Goal: Information Seeking & Learning: Compare options

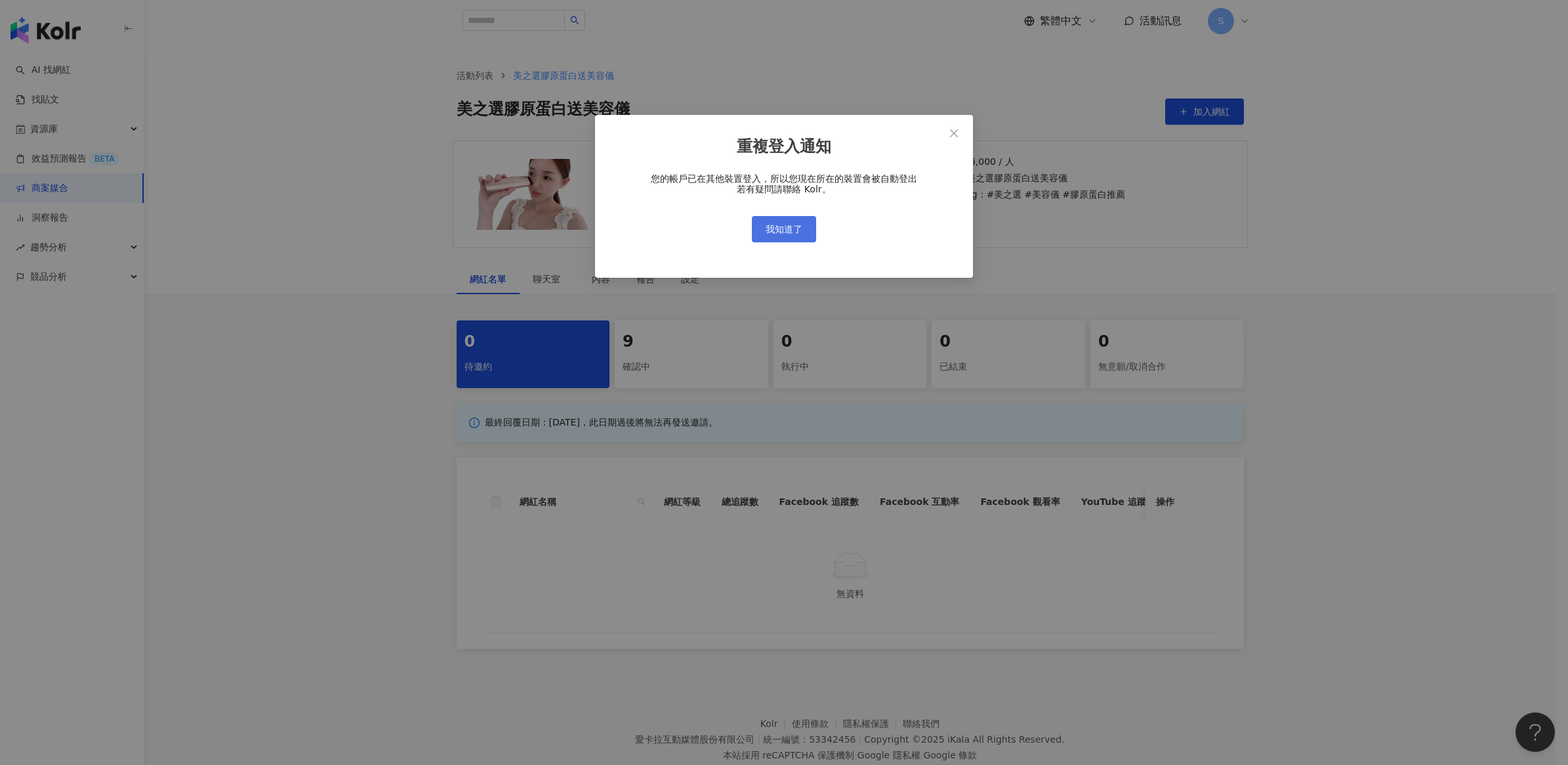
click at [805, 231] on button "我知道了" at bounding box center [784, 229] width 64 height 26
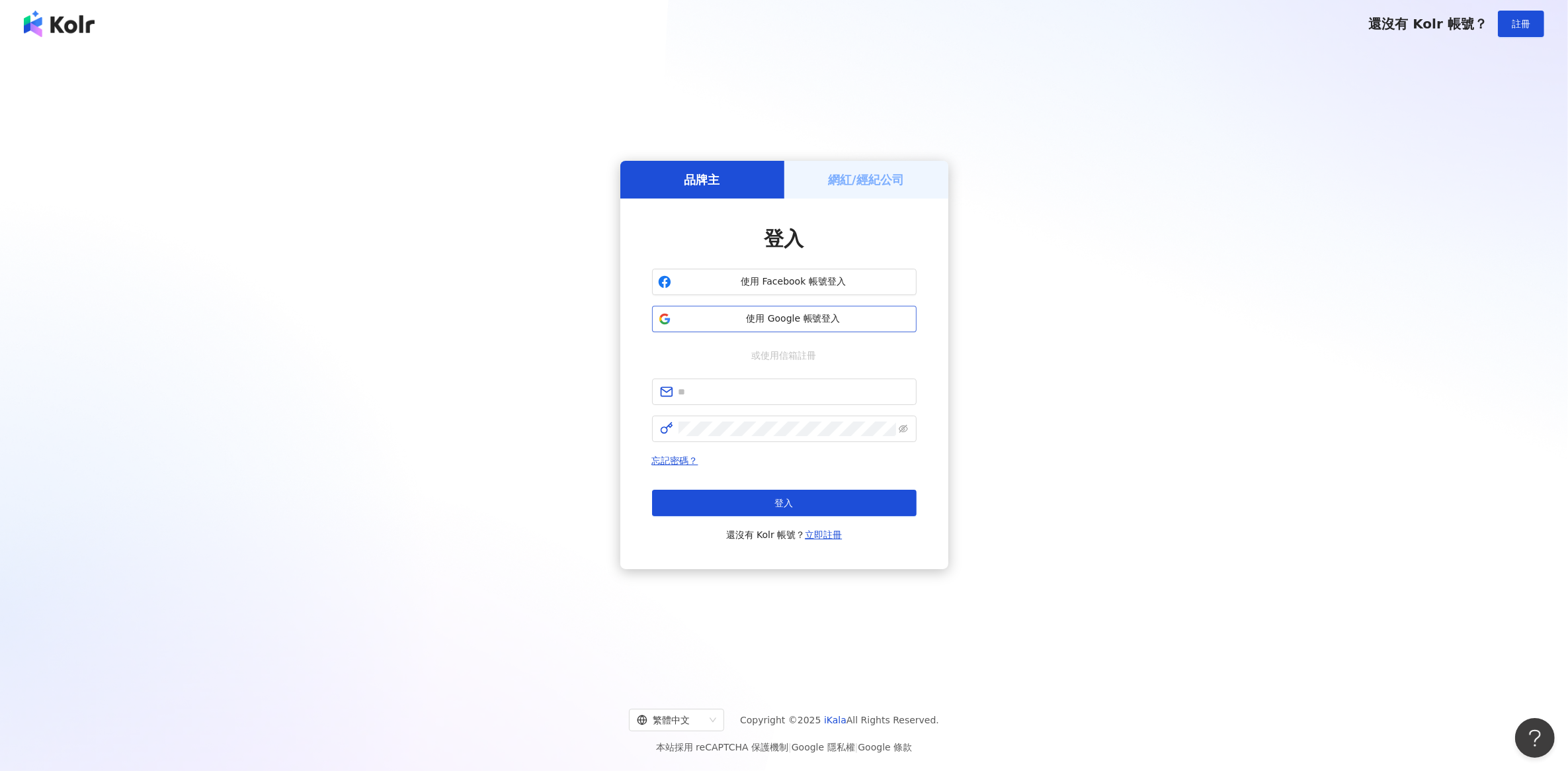
click at [764, 323] on span "使用 Google 帳號登入" at bounding box center [794, 319] width 234 height 13
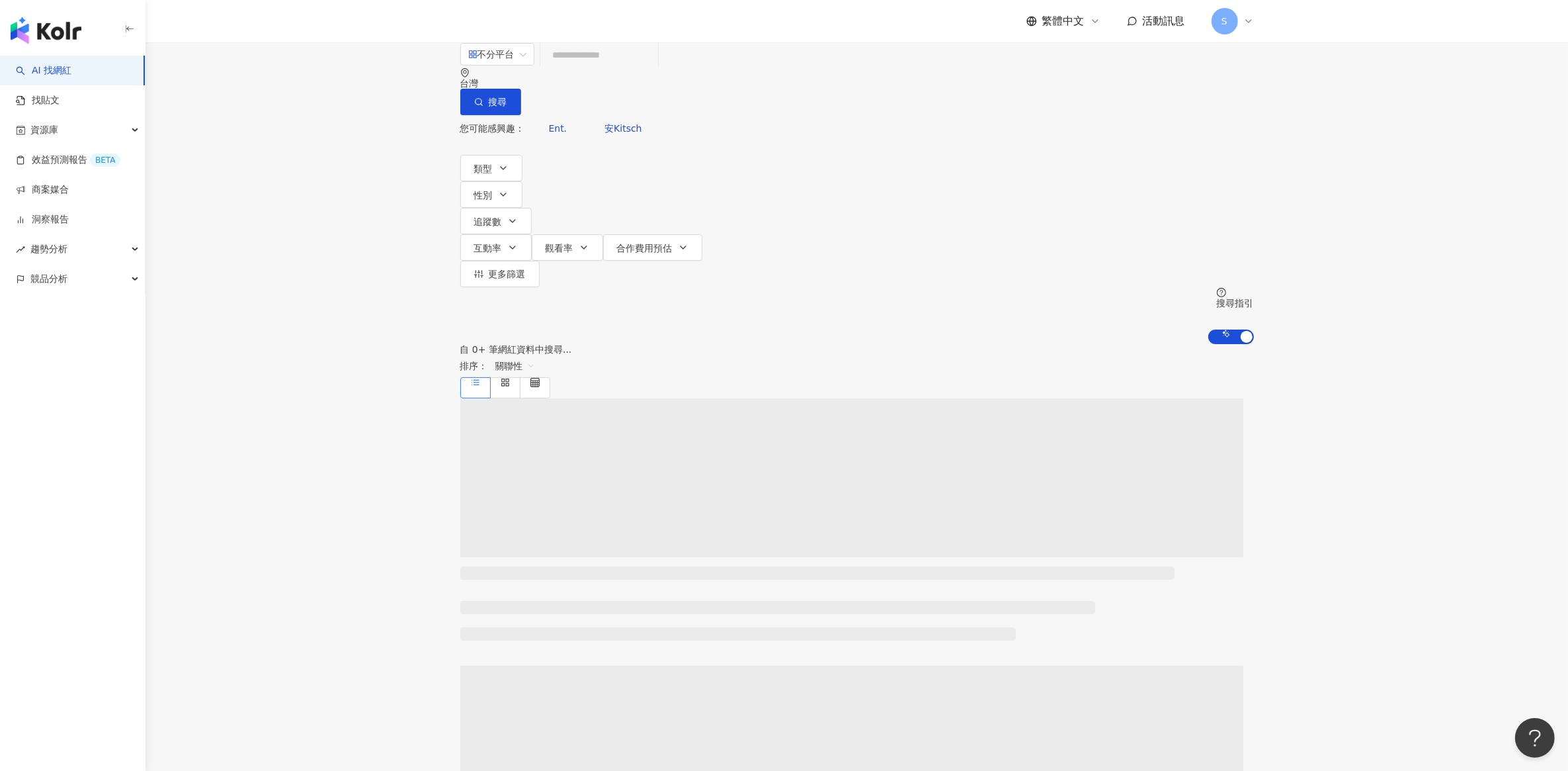
click at [363, 295] on main "不分平台 台灣 搜尋 您可能感興趣： Ent. 安Kitsch 類型 性別 追蹤數 互動率 觀看率 合作費用預估 更多篩選 搜尋指引 AI 開啟 AI 關閉 …" at bounding box center [857, 634] width 1422 height 1183
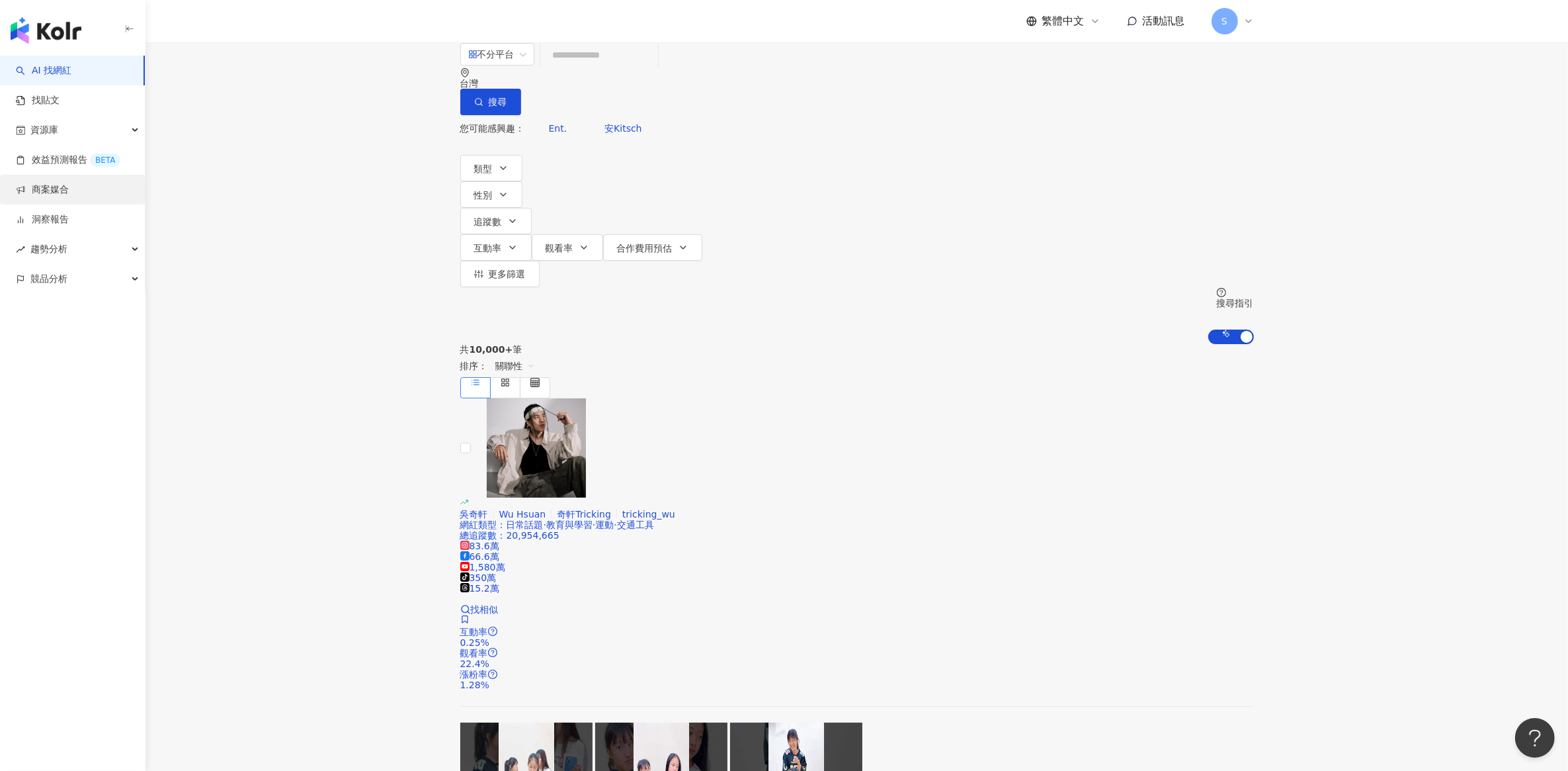
click at [51, 184] on link "商案媒合" at bounding box center [42, 190] width 53 height 13
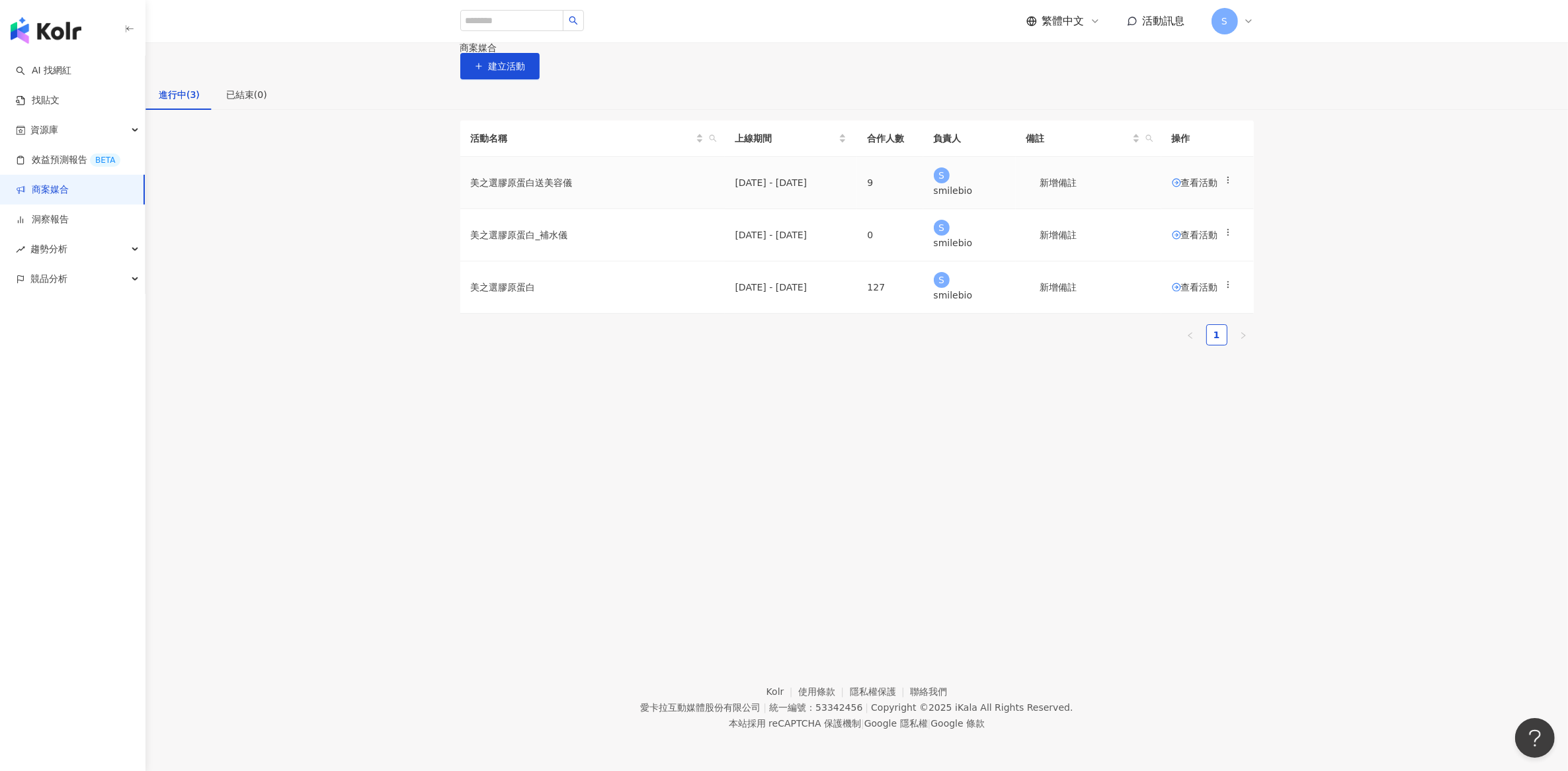
click at [1172, 188] on span "查看活動" at bounding box center [1194, 183] width 46 height 9
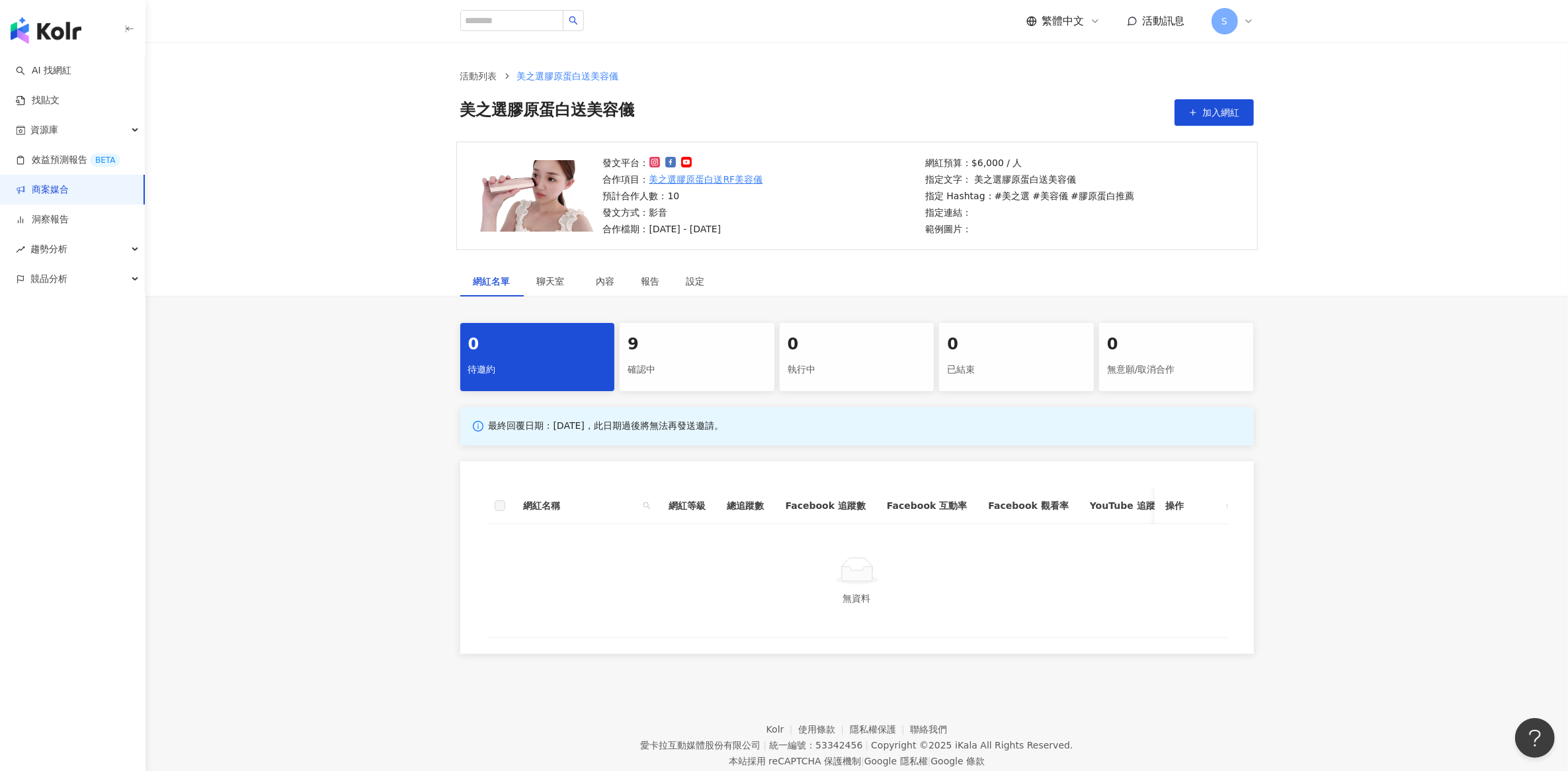
click at [659, 363] on div "確認中" at bounding box center [697, 369] width 139 height 22
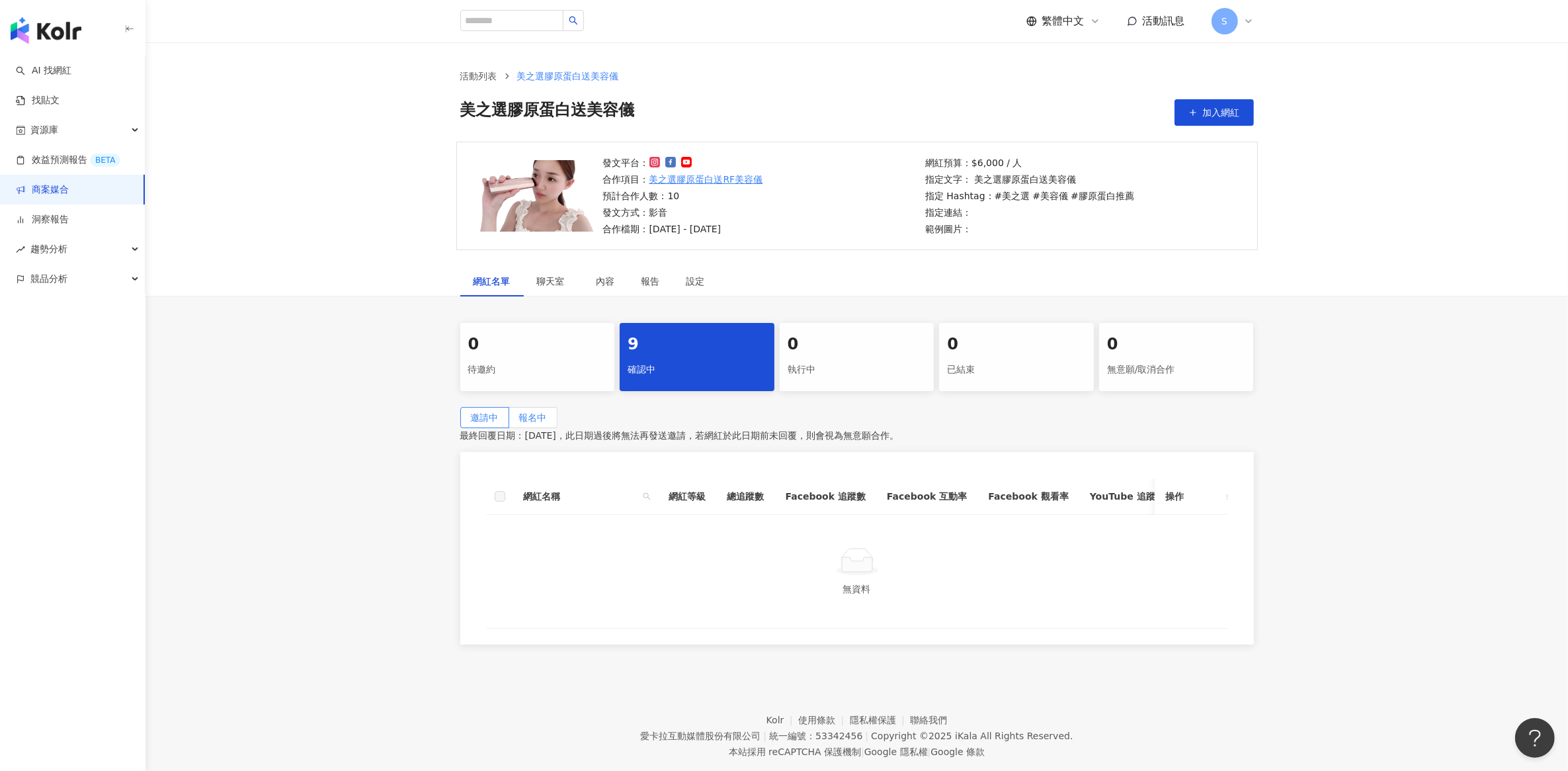
click at [547, 417] on span "報名中" at bounding box center [533, 417] width 28 height 11
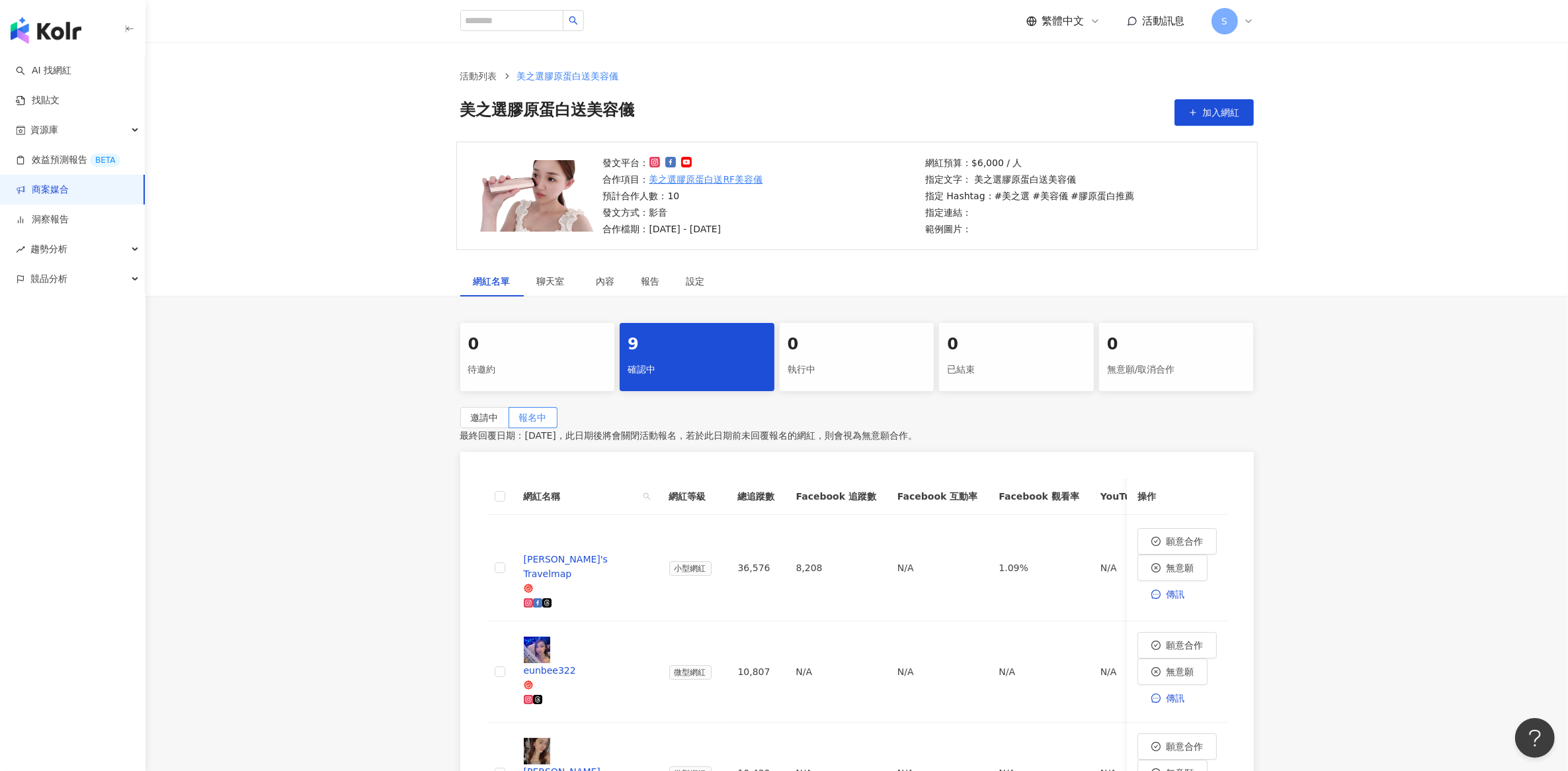
scroll to position [248, 0]
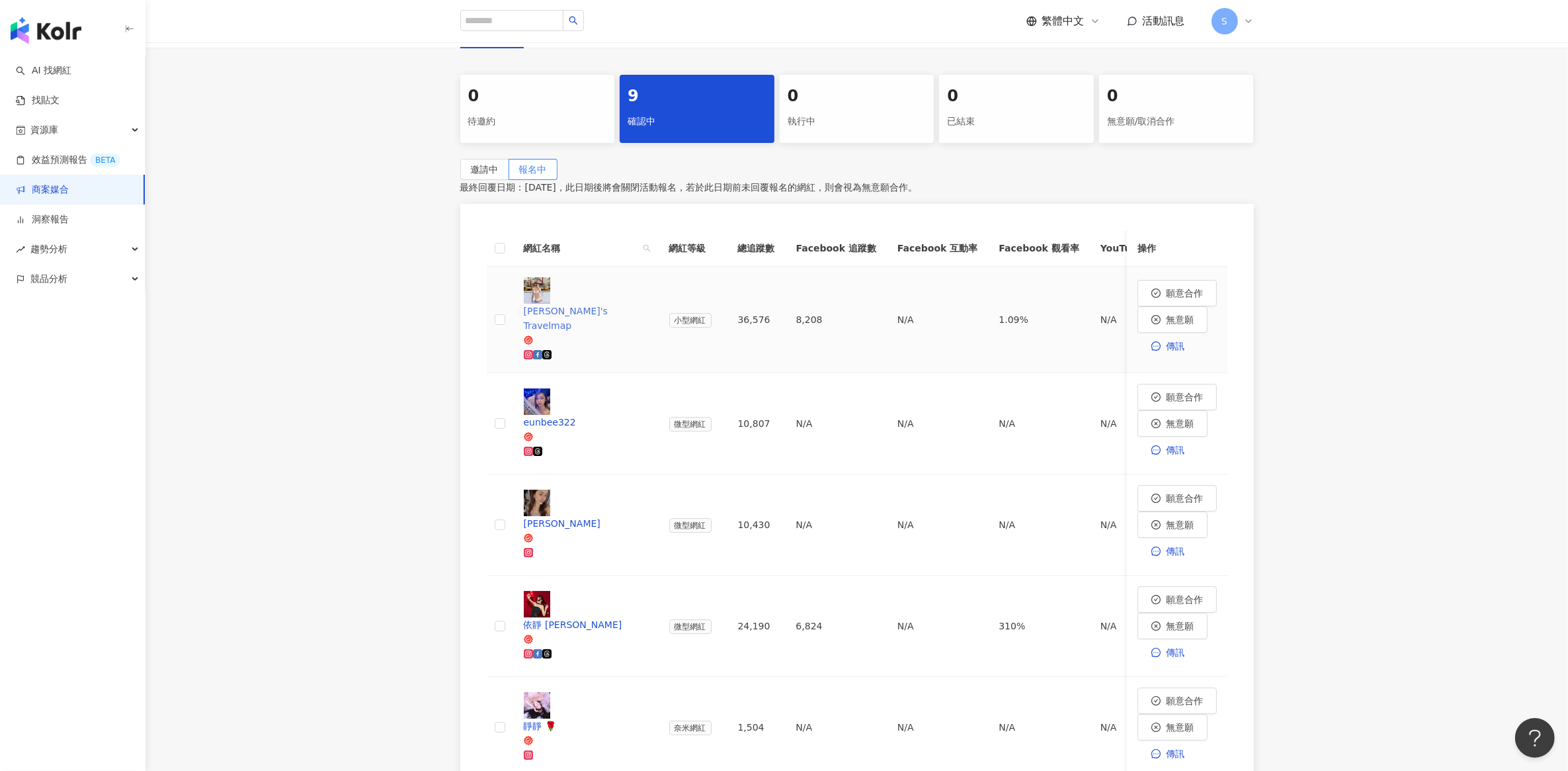
click at [589, 304] on div "Ling's Travelmap" at bounding box center [585, 318] width 124 height 29
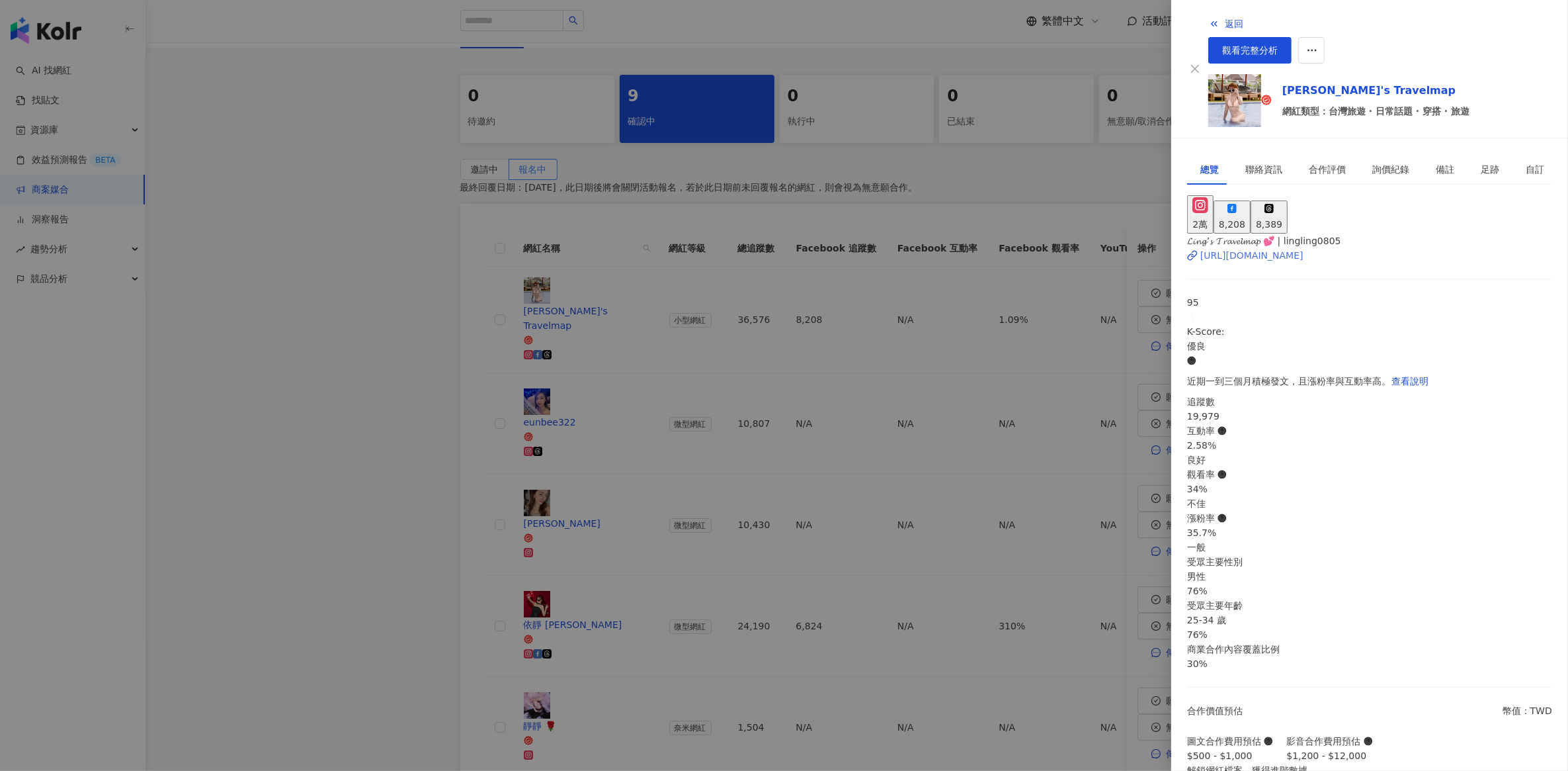
click at [1284, 248] on div "https://www.instagram.com/lingling0805/" at bounding box center [1252, 255] width 103 height 14
click at [412, 259] on div at bounding box center [784, 385] width 1568 height 771
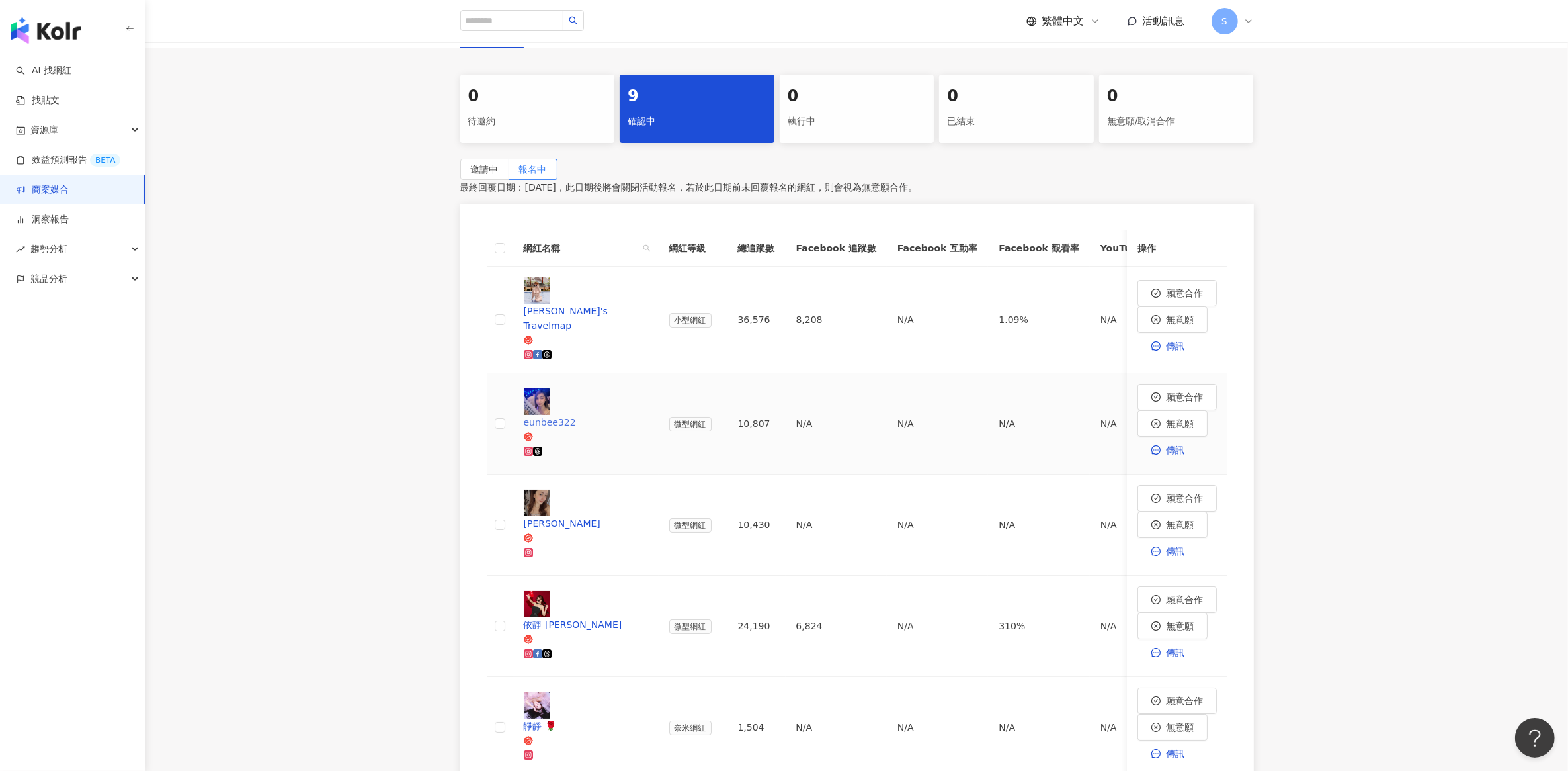
click at [583, 415] on div "eunbee322" at bounding box center [585, 422] width 124 height 14
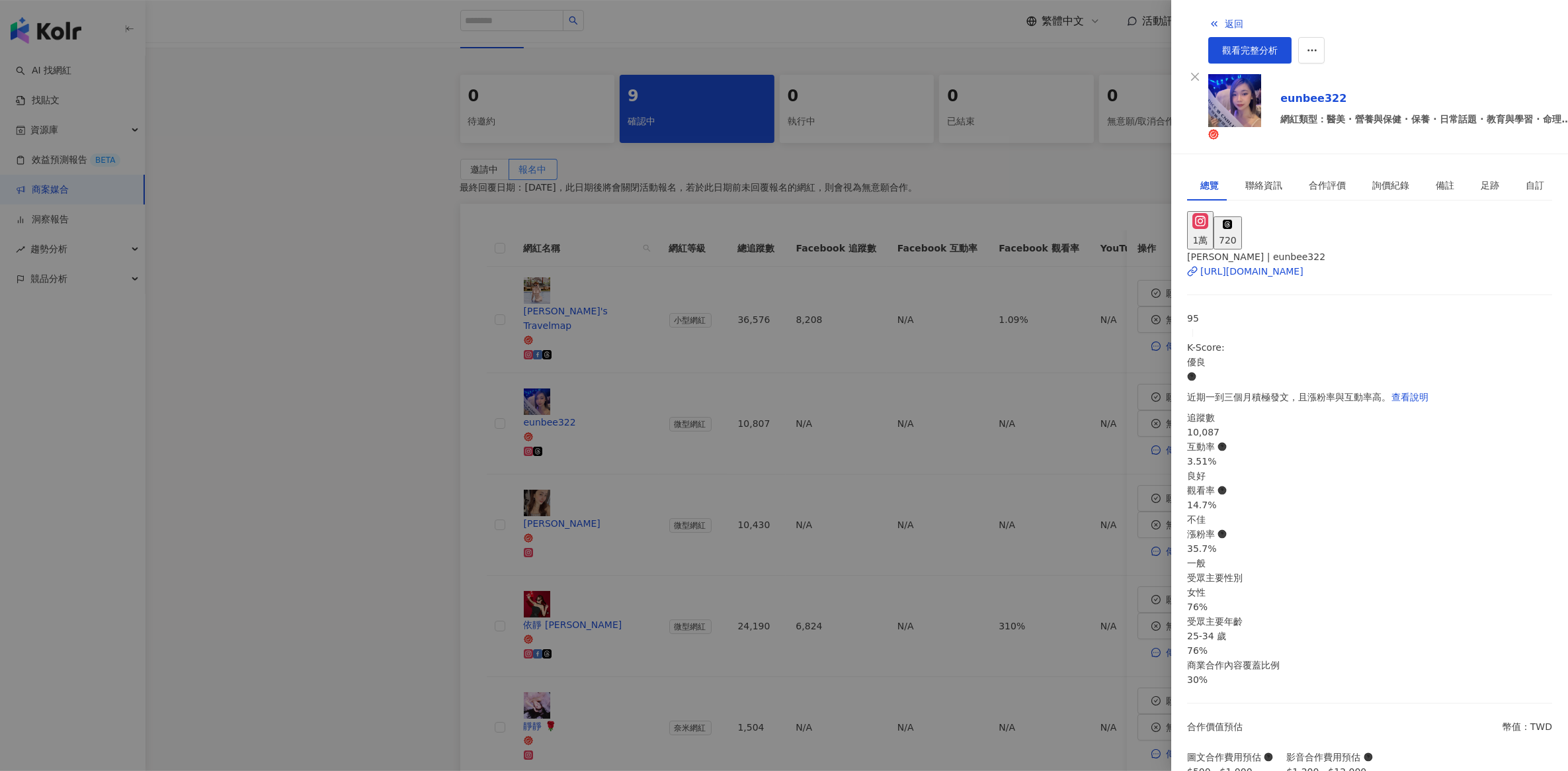
click at [828, 346] on div at bounding box center [784, 385] width 1568 height 771
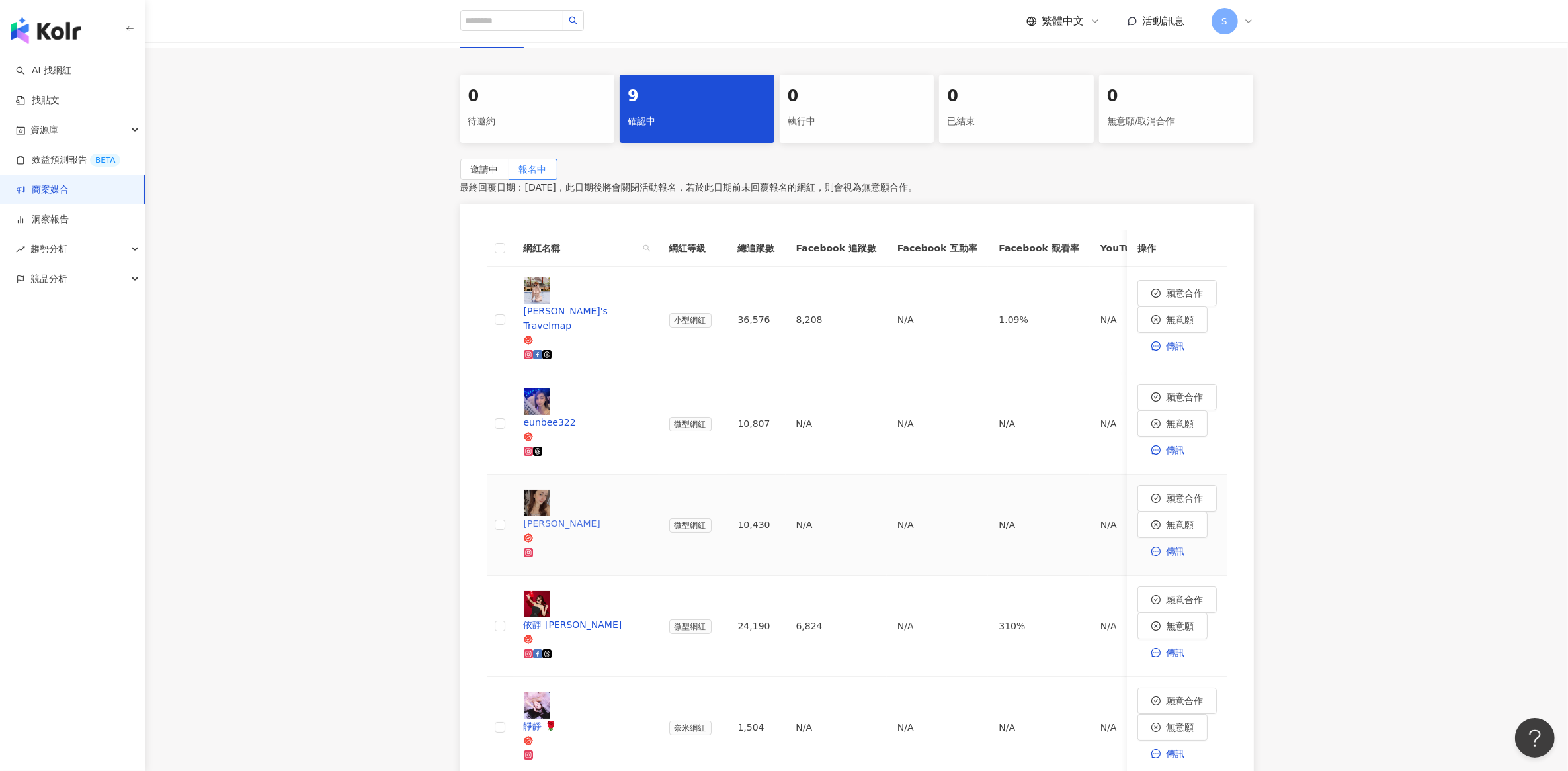
click at [576, 516] on div "Dinkey Cheng" at bounding box center [585, 523] width 124 height 14
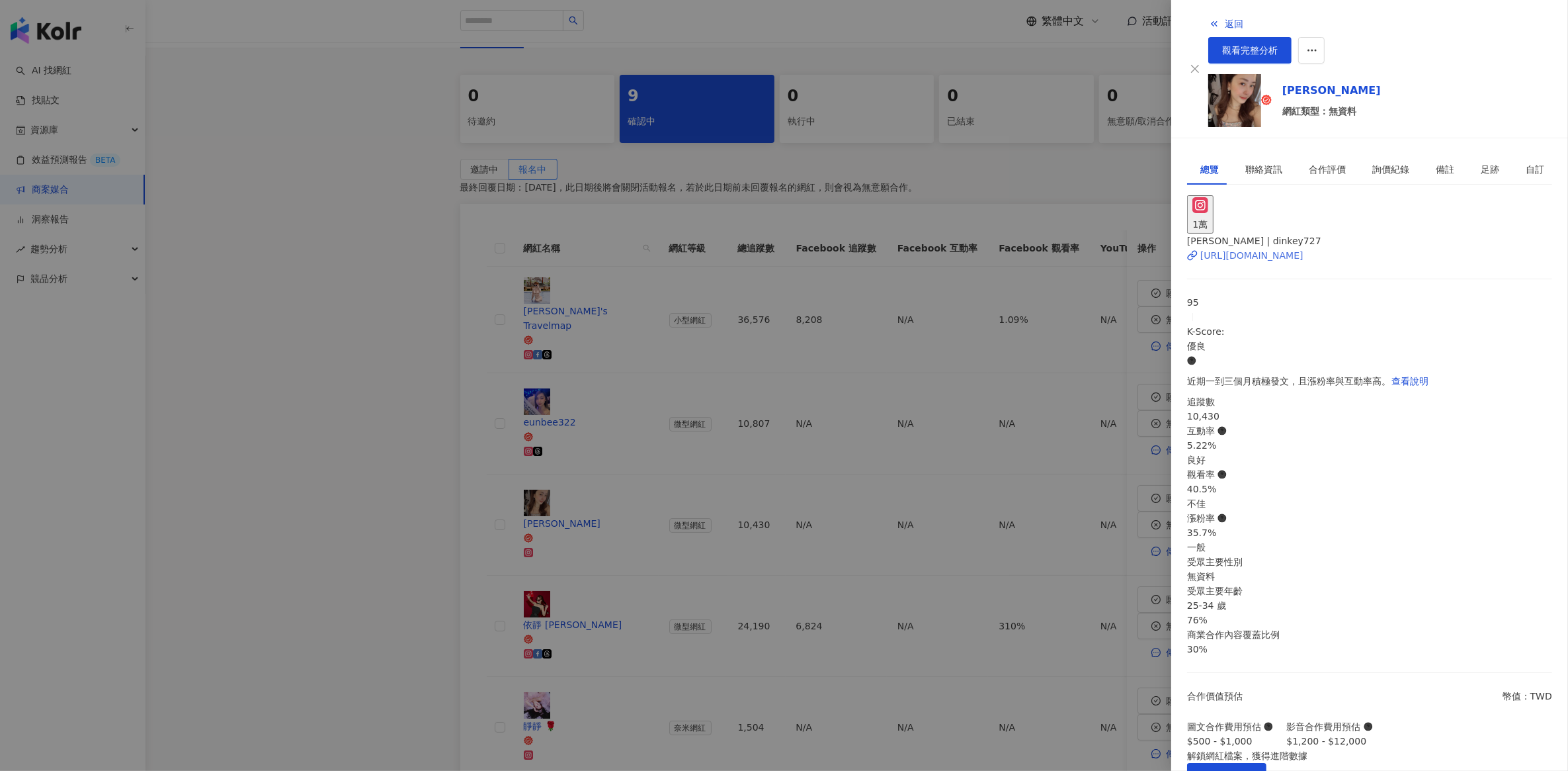
click at [1252, 248] on div "https://www.instagram.com/dinkey727" at bounding box center [1252, 255] width 103 height 14
click at [377, 382] on div at bounding box center [784, 385] width 1568 height 771
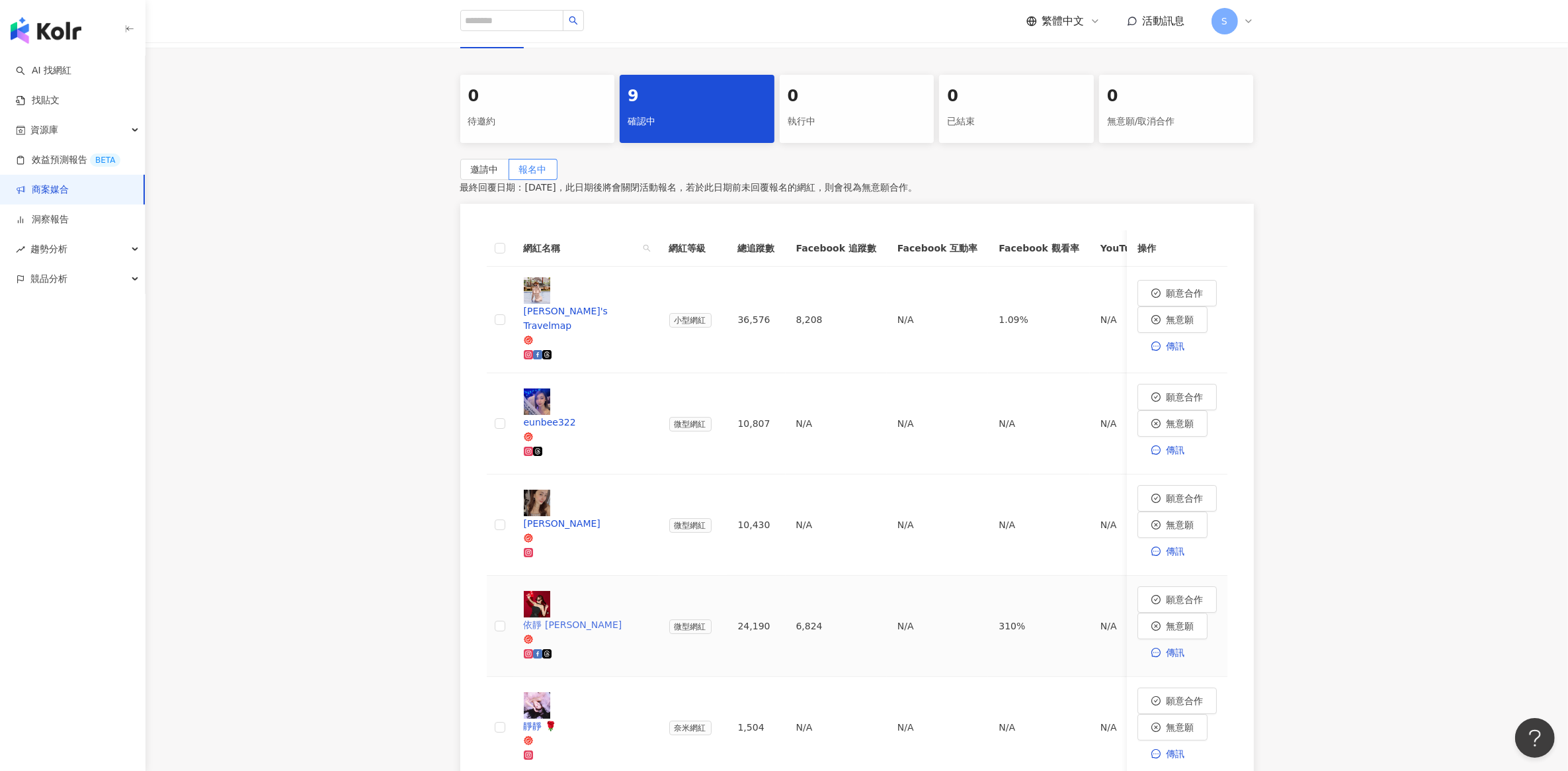
click at [586, 617] on div "依靜 Mikayla" at bounding box center [585, 624] width 124 height 14
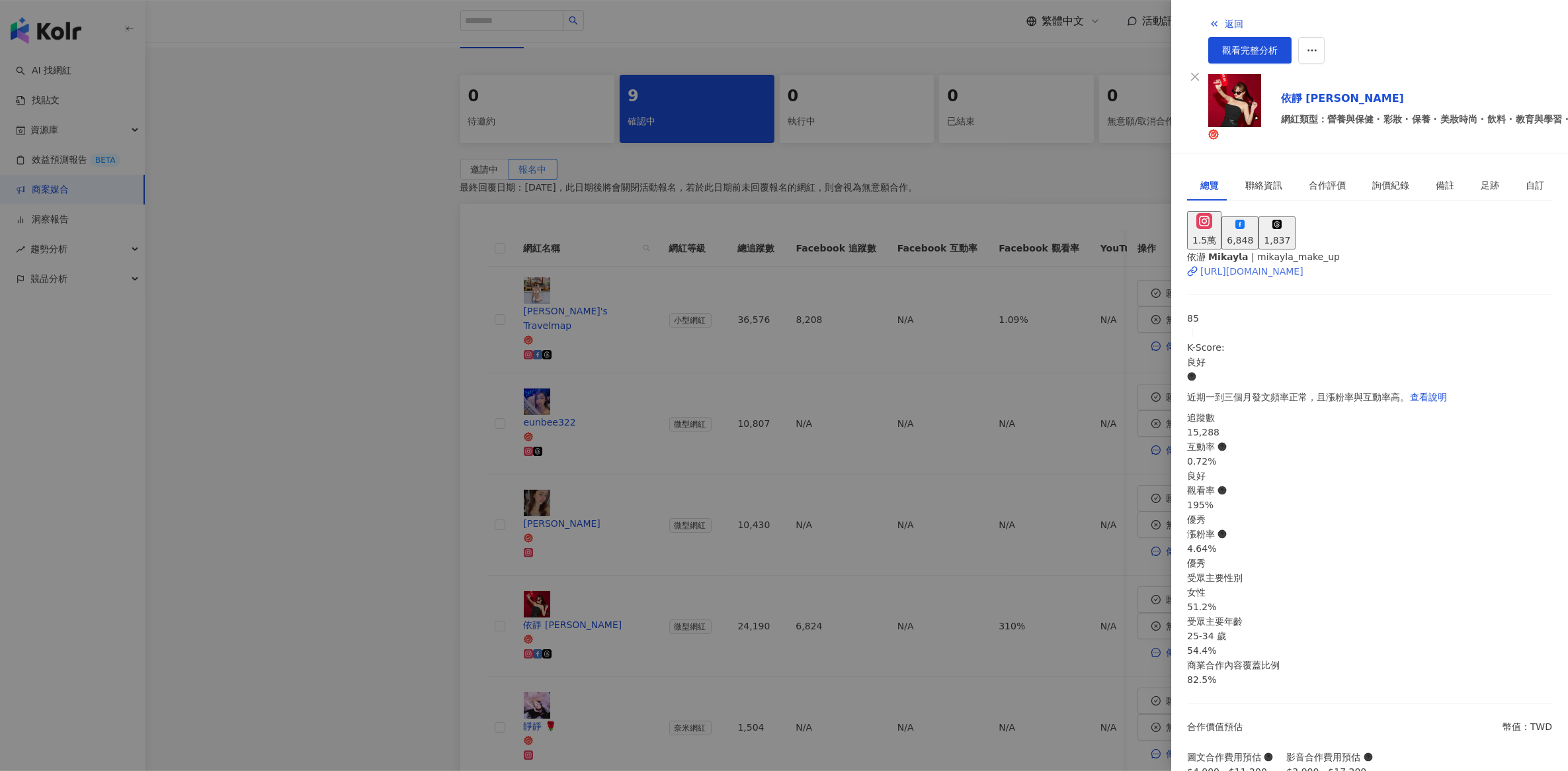
click at [1238, 264] on div "https://www.instagram.com/mikayla_make_up/" at bounding box center [1252, 271] width 103 height 14
click at [1278, 45] on span "觀看完整分析" at bounding box center [1249, 50] width 55 height 11
click at [341, 179] on div at bounding box center [784, 385] width 1568 height 771
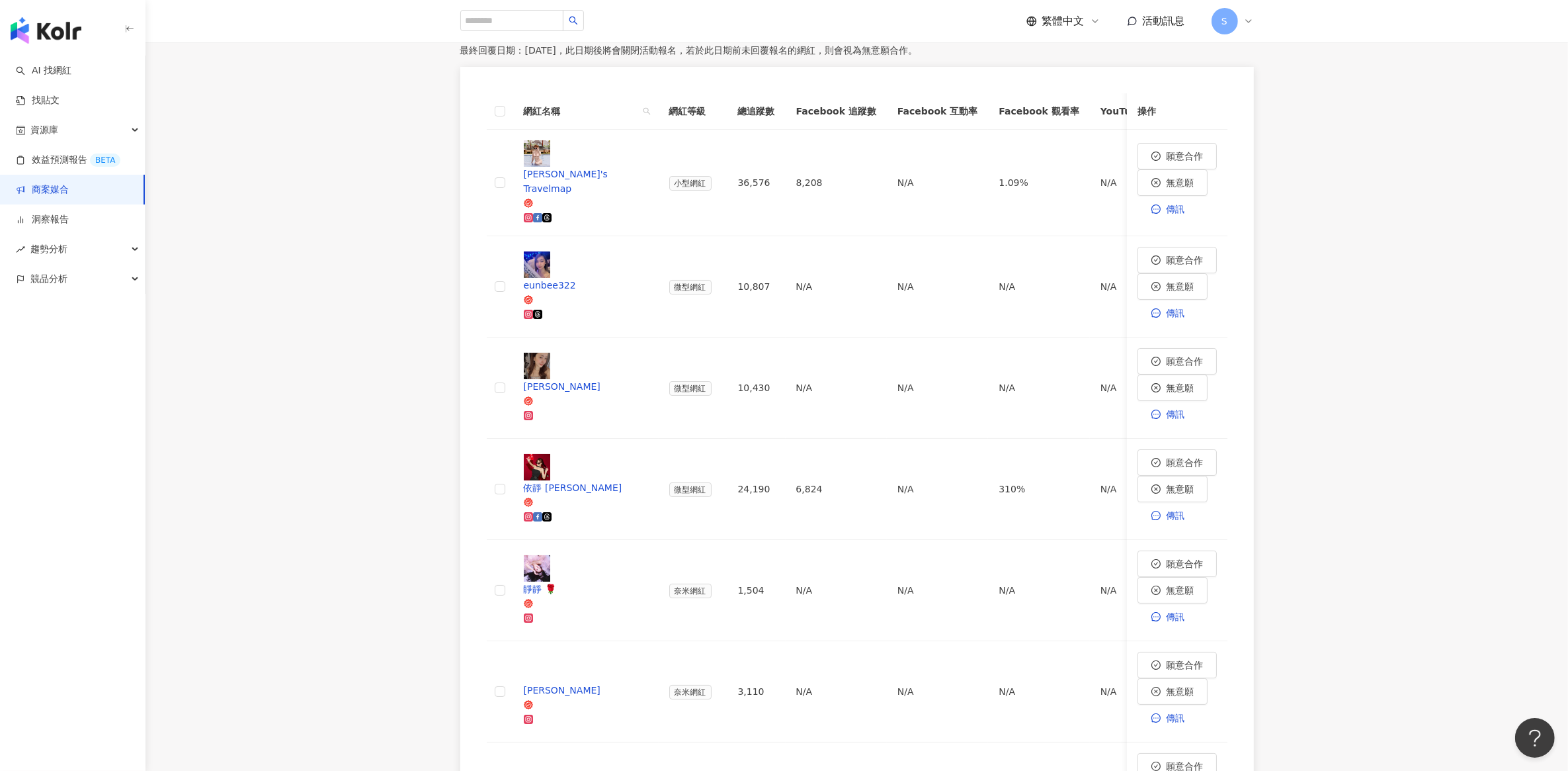
scroll to position [446, 0]
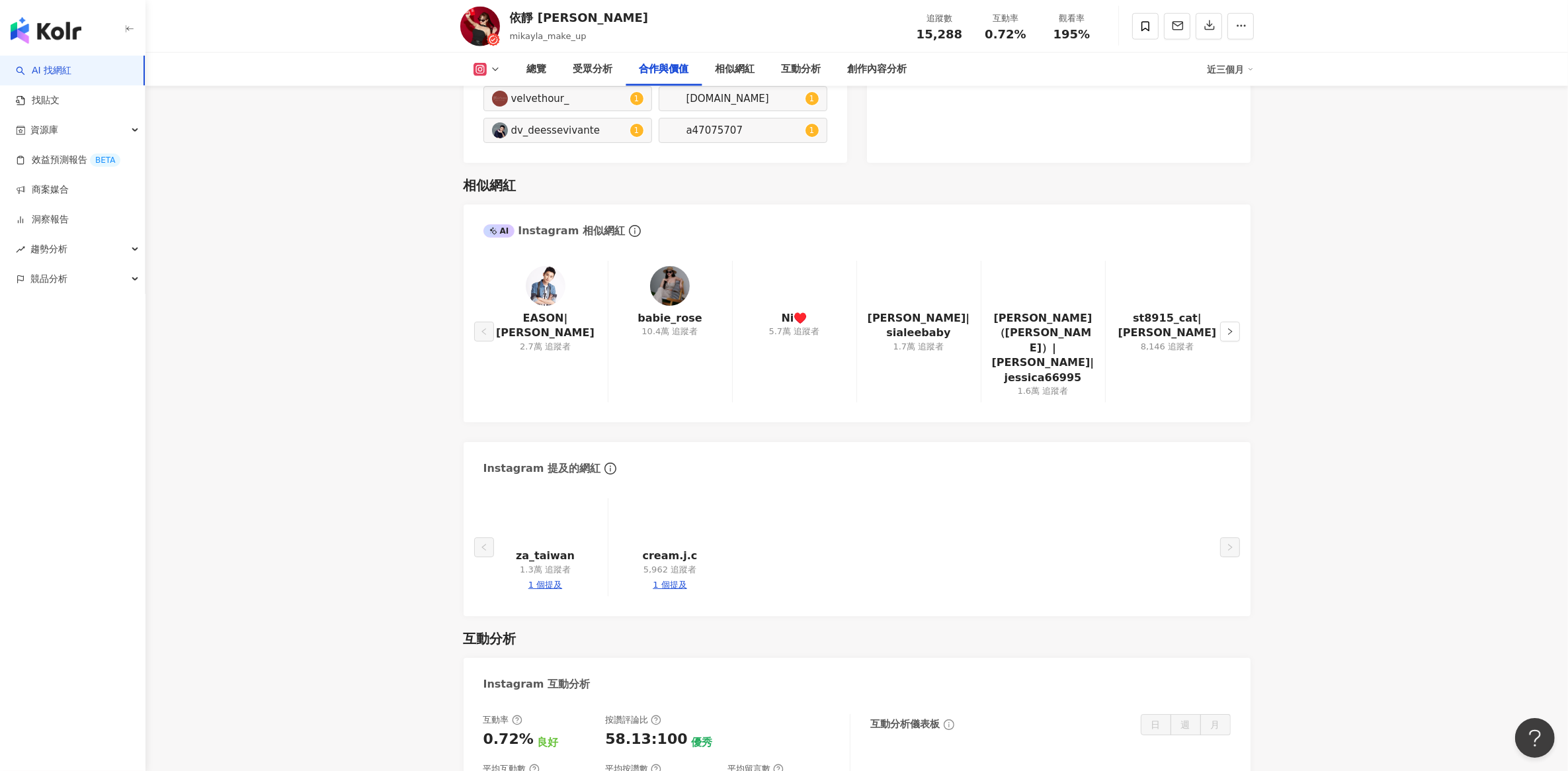
scroll to position [2233, 0]
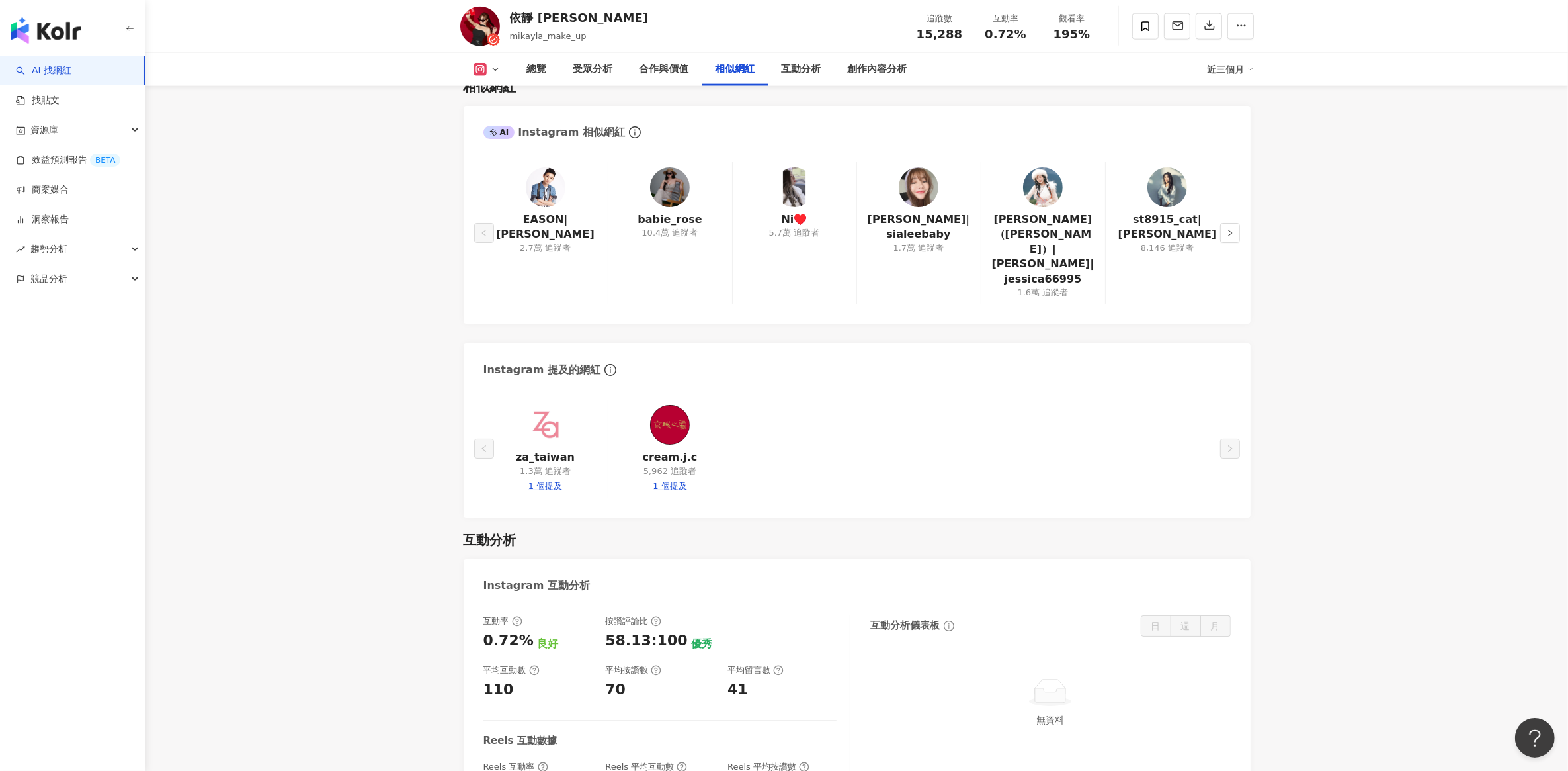
click at [672, 192] on img at bounding box center [669, 187] width 40 height 40
click at [910, 193] on img at bounding box center [918, 187] width 40 height 40
click at [1226, 229] on icon "right" at bounding box center [1230, 233] width 8 height 8
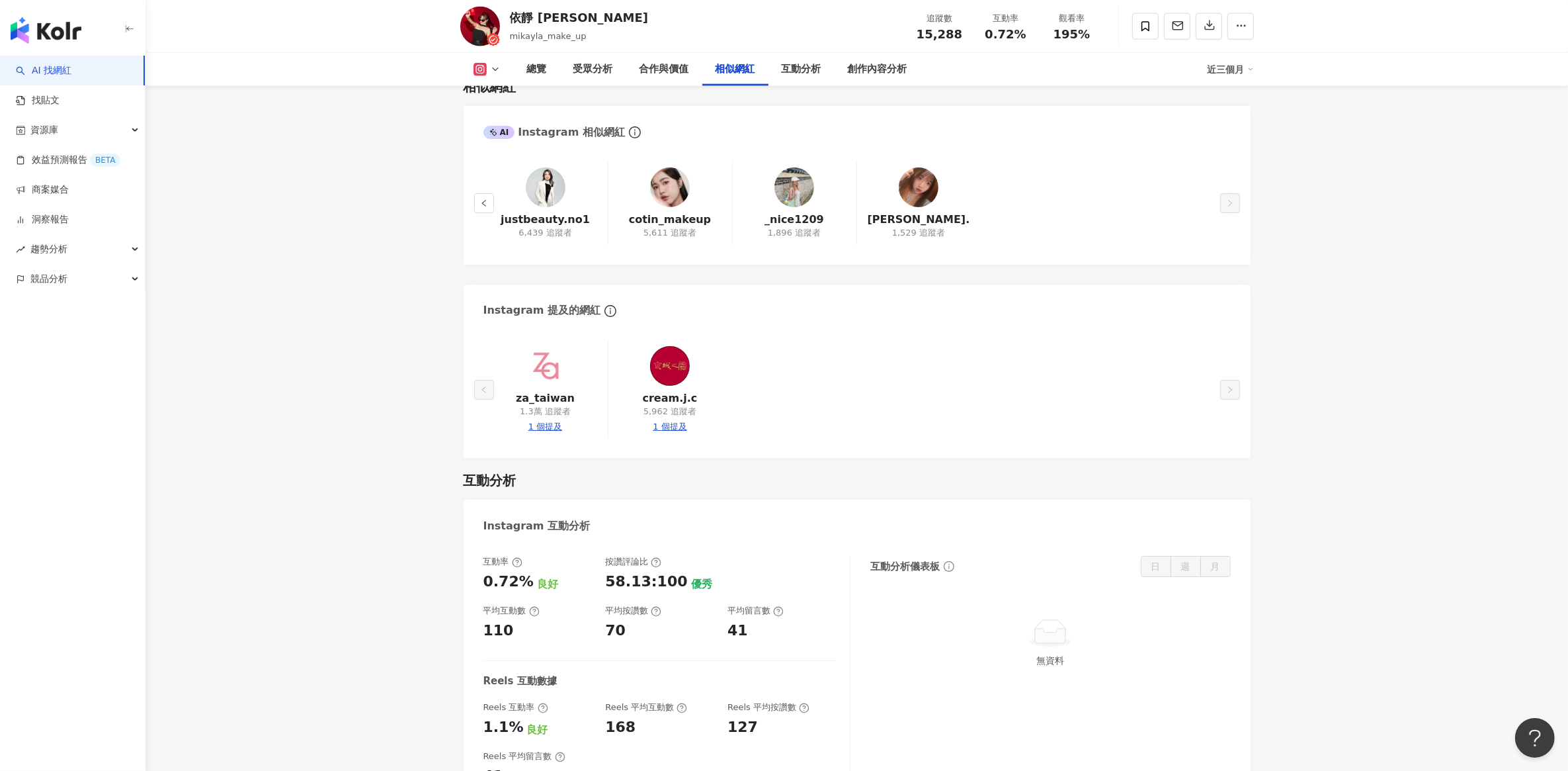
click at [672, 194] on img at bounding box center [669, 187] width 40 height 40
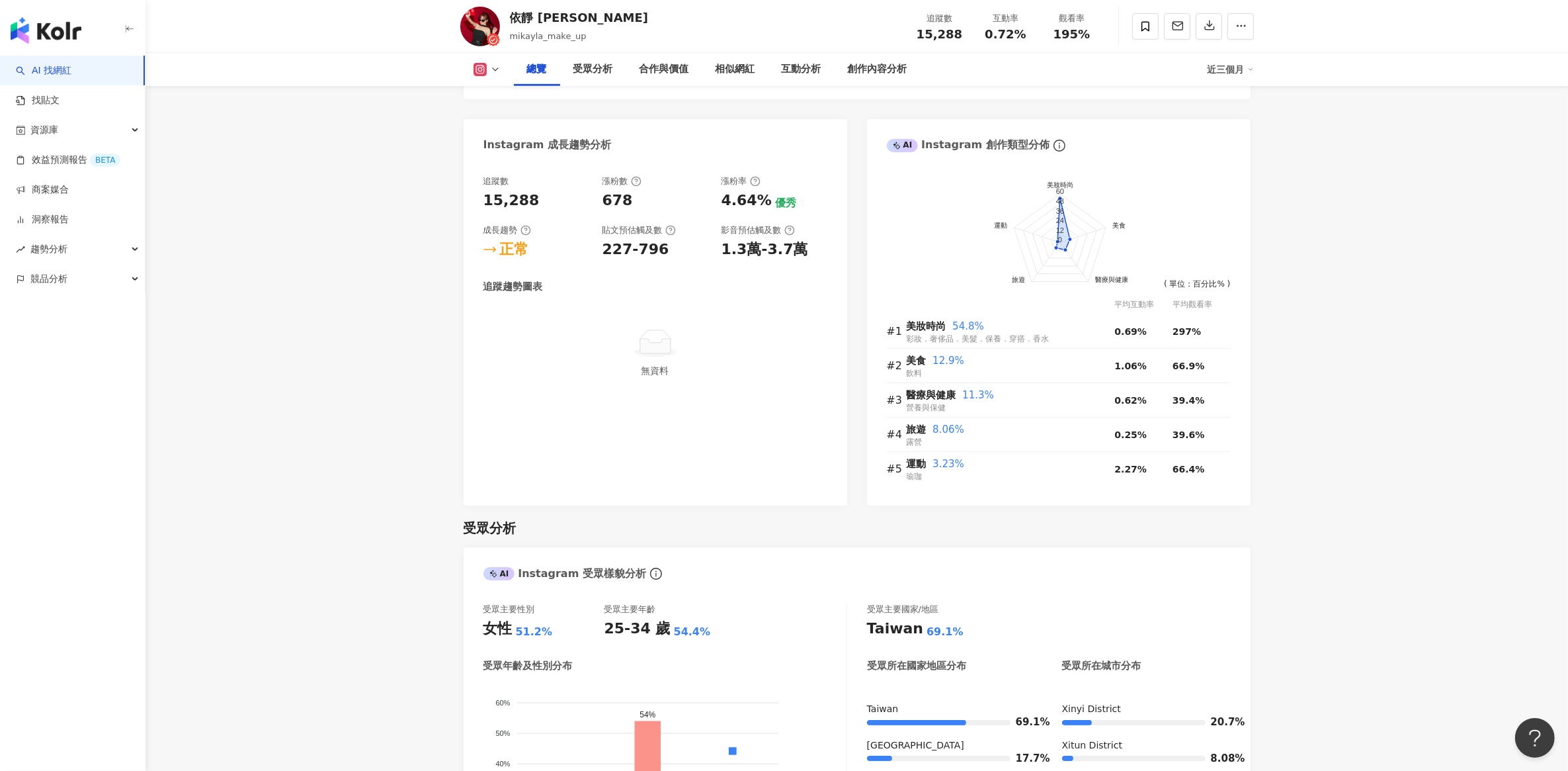
scroll to position [744, 0]
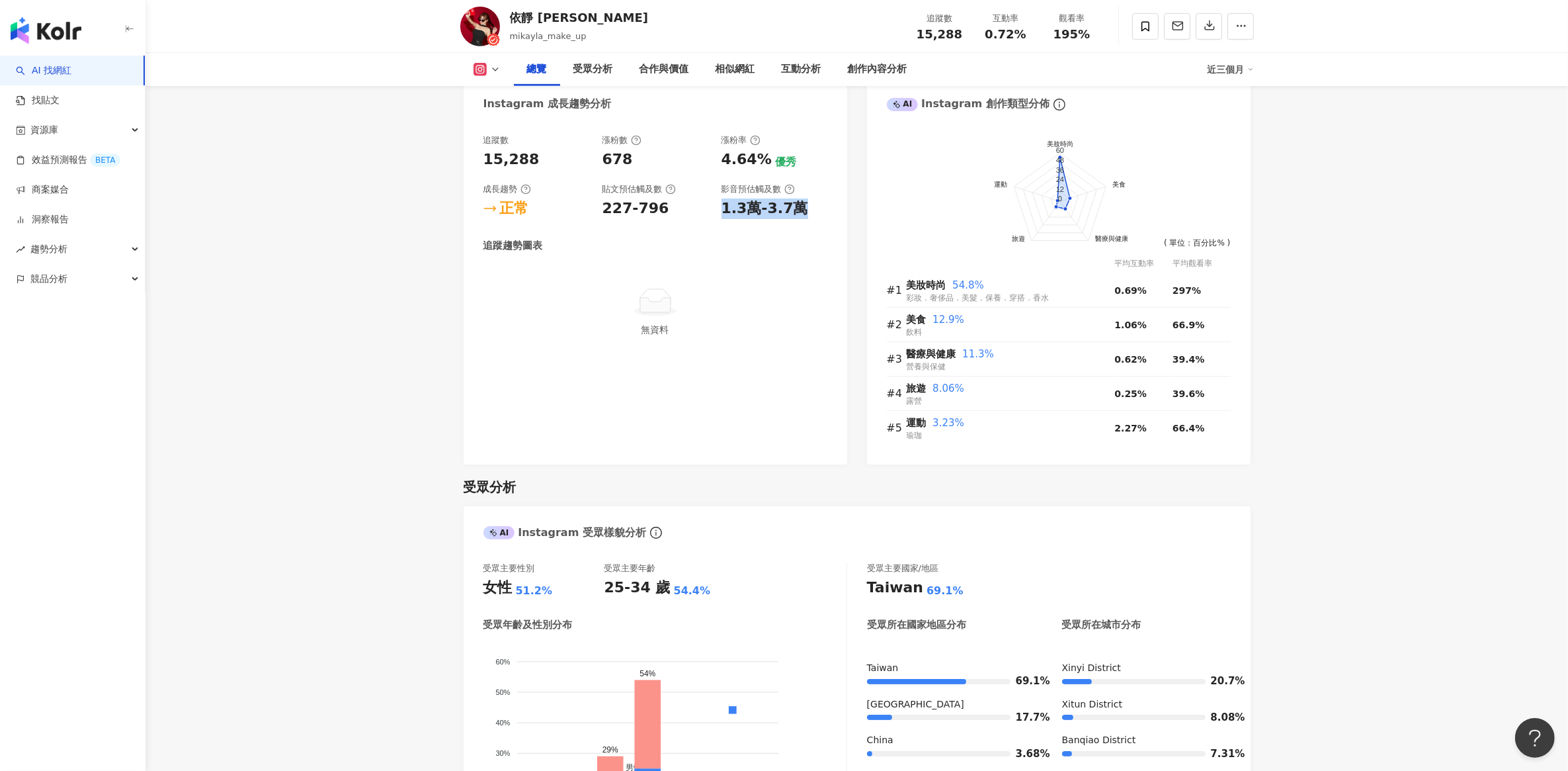
drag, startPoint x: 715, startPoint y: 213, endPoint x: 825, endPoint y: 218, distance: 110.1
click at [825, 218] on div "追蹤數 15,288 漲粉數 678 漲粉率 4.64% 優秀 成長趨勢 正常 貼文預估觸及數 227-796 影音預估觸及數 1.3萬-3.7萬" at bounding box center [655, 177] width 344 height 85
drag, startPoint x: 825, startPoint y: 218, endPoint x: 797, endPoint y: 292, distance: 79.1
click at [797, 292] on div at bounding box center [655, 302] width 333 height 29
drag, startPoint x: 721, startPoint y: 216, endPoint x: 799, endPoint y: 216, distance: 78.0
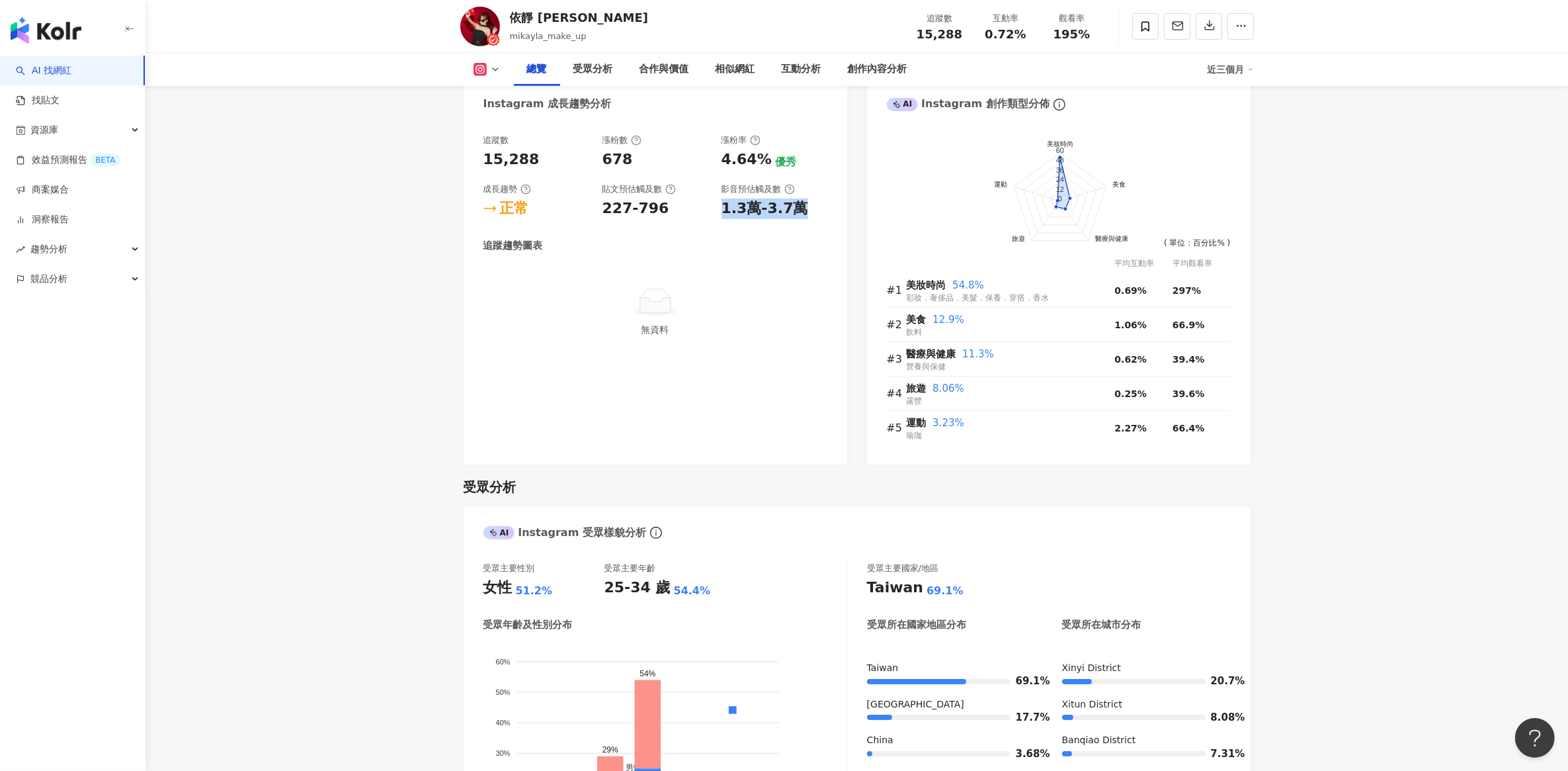
click at [799, 216] on div "1.3萬-3.7萬" at bounding box center [764, 208] width 87 height 21
drag, startPoint x: 799, startPoint y: 216, endPoint x: 797, endPoint y: 286, distance: 70.0
click at [797, 286] on div "無資料" at bounding box center [655, 312] width 344 height 92
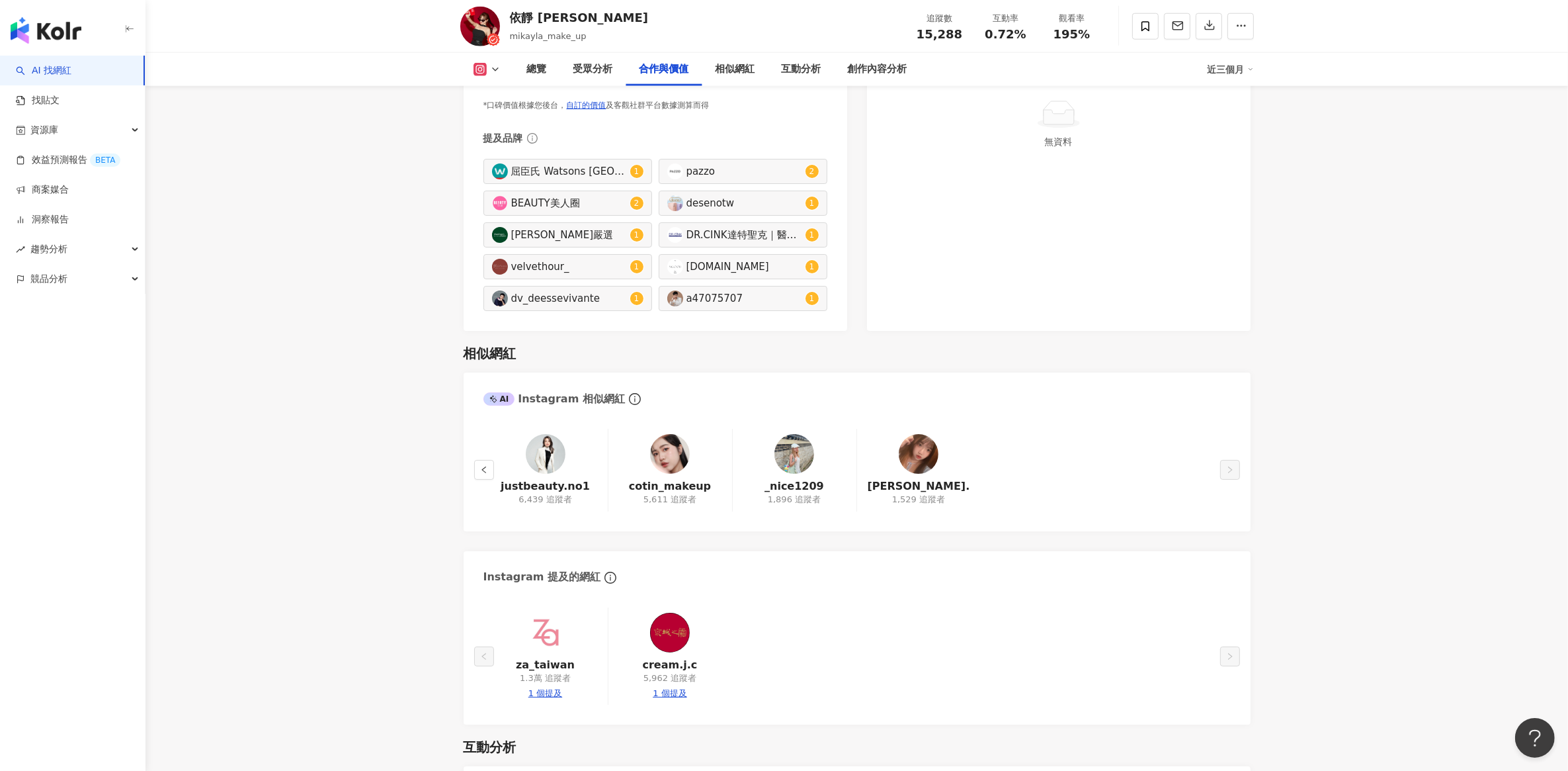
scroll to position [1985, 0]
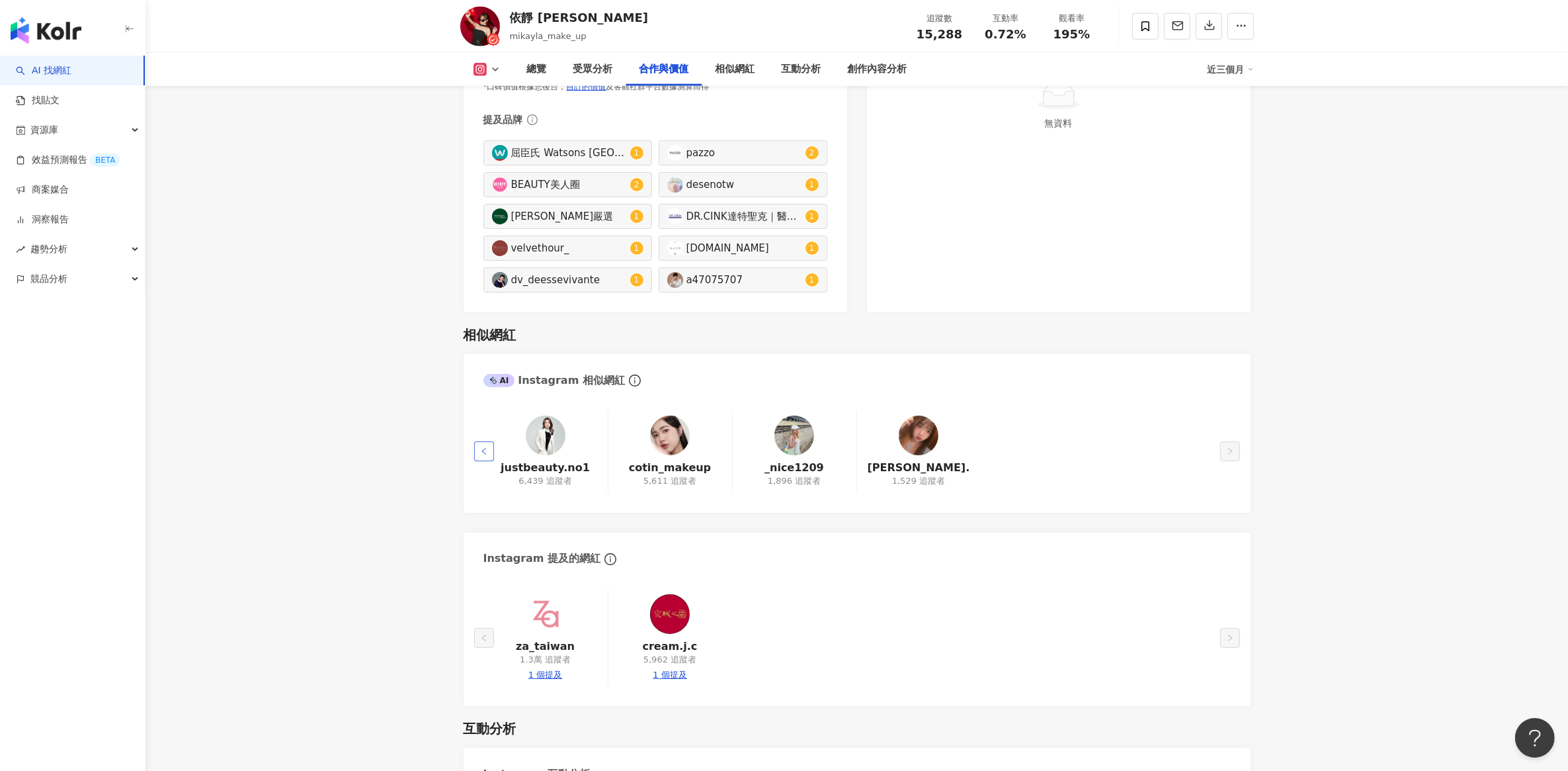
click at [483, 454] on icon "left" at bounding box center [483, 451] width 4 height 6
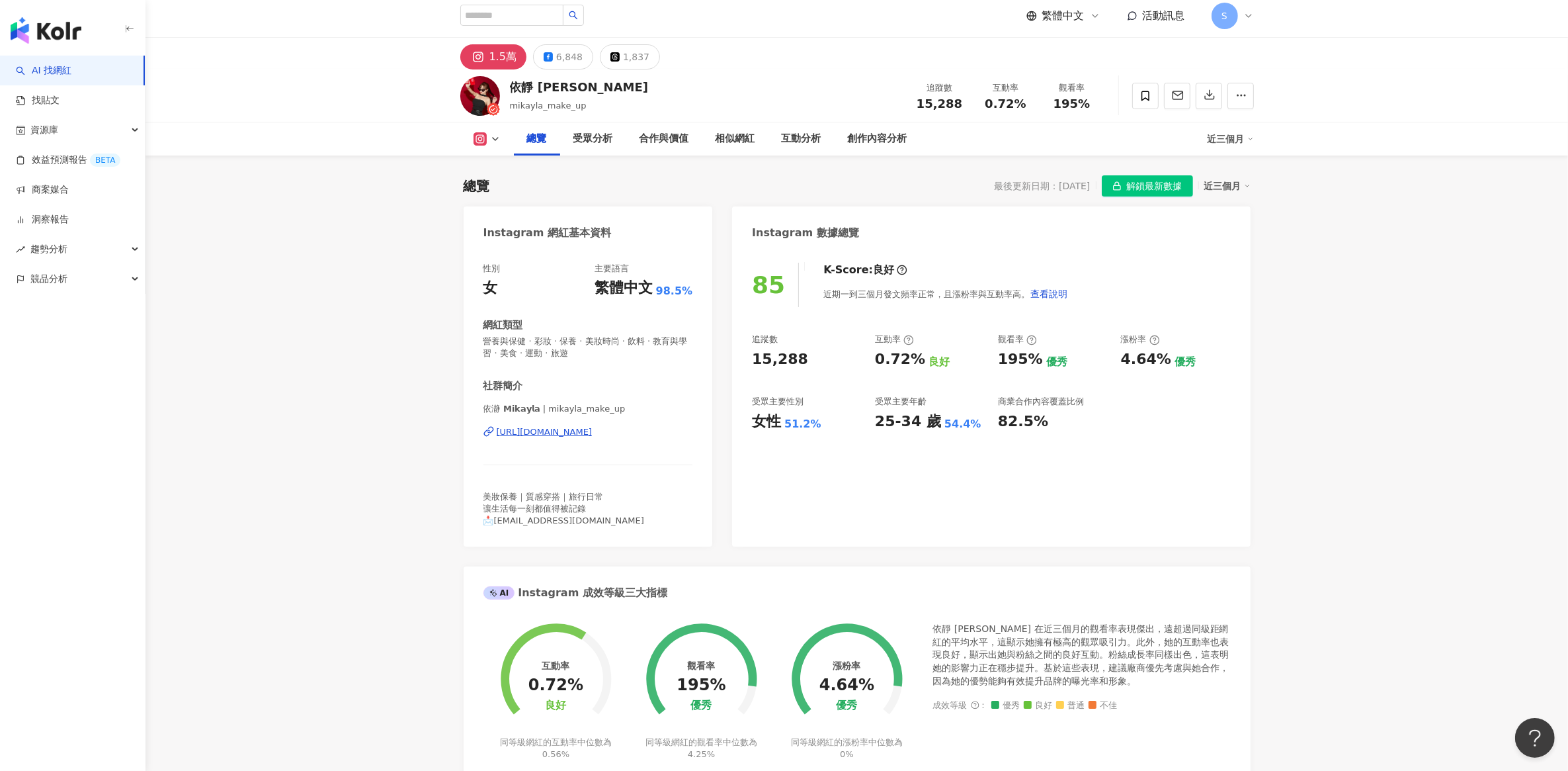
scroll to position [0, 0]
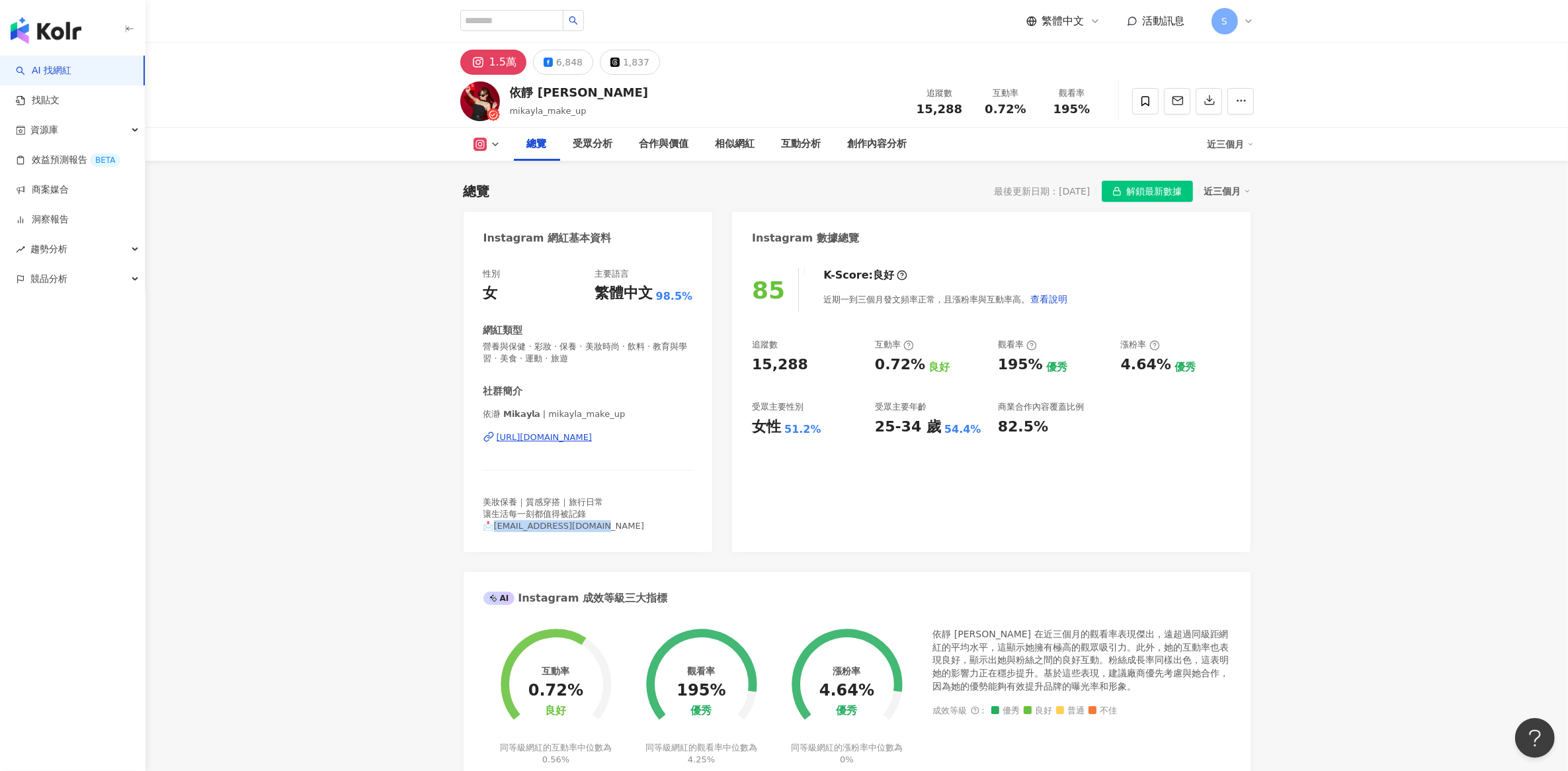
drag, startPoint x: 497, startPoint y: 528, endPoint x: 598, endPoint y: 524, distance: 101.1
click at [598, 524] on div "美妝保養｜質感穿搭｜旅行日常 讓生活每一刻都值得被記錄 📩mikaylatsai6@gmail.com" at bounding box center [588, 514] width 210 height 37
drag, startPoint x: 598, startPoint y: 524, endPoint x: 559, endPoint y: 467, distance: 69.1
click at [559, 467] on div "依瀞 𝗠𝗶𝗸𝗮𝘆𝗹𝗮 | mikayla_make_up https://www.instagram.com/mikayla_make_up/" at bounding box center [588, 447] width 210 height 78
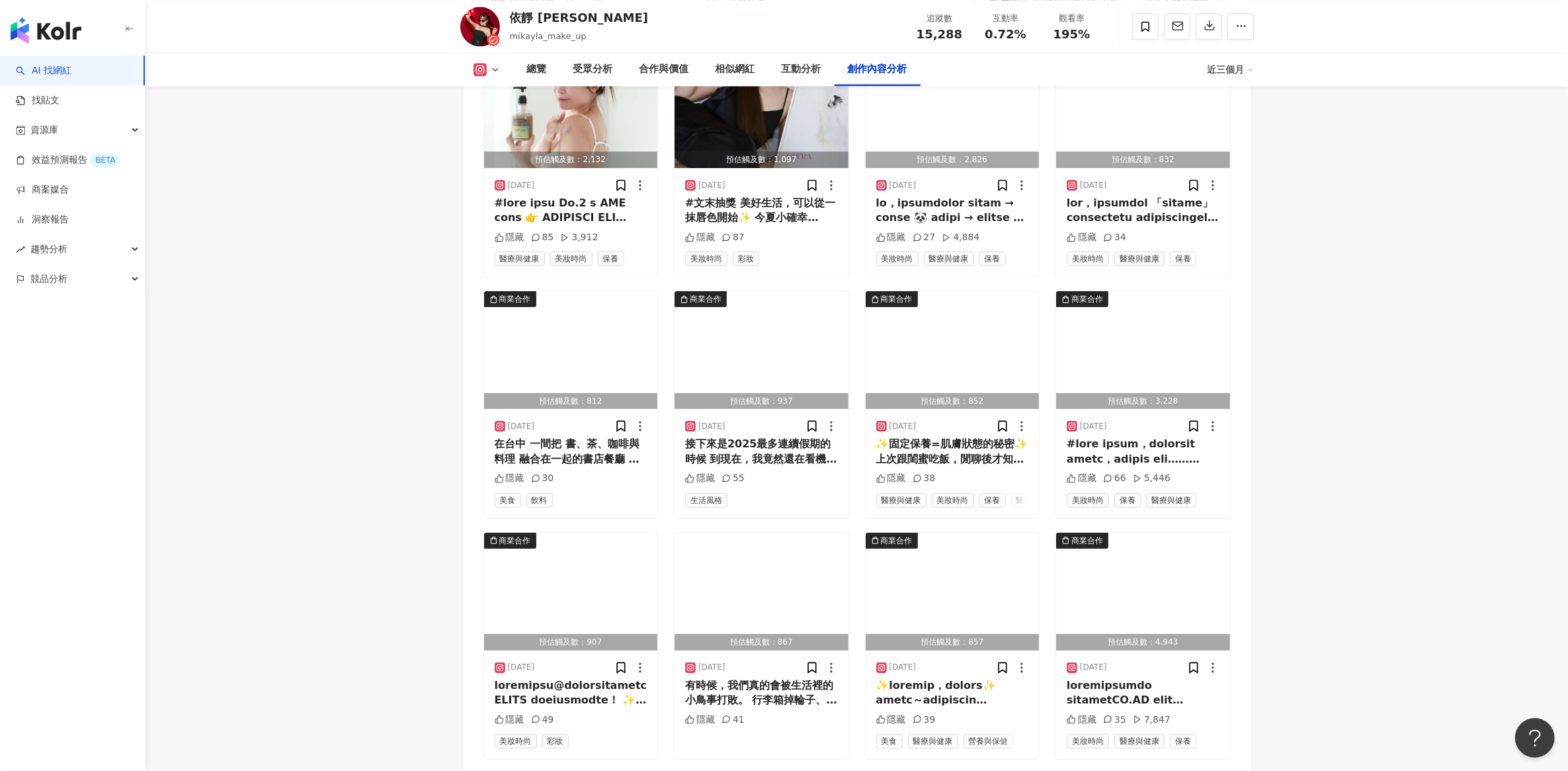
scroll to position [3721, 0]
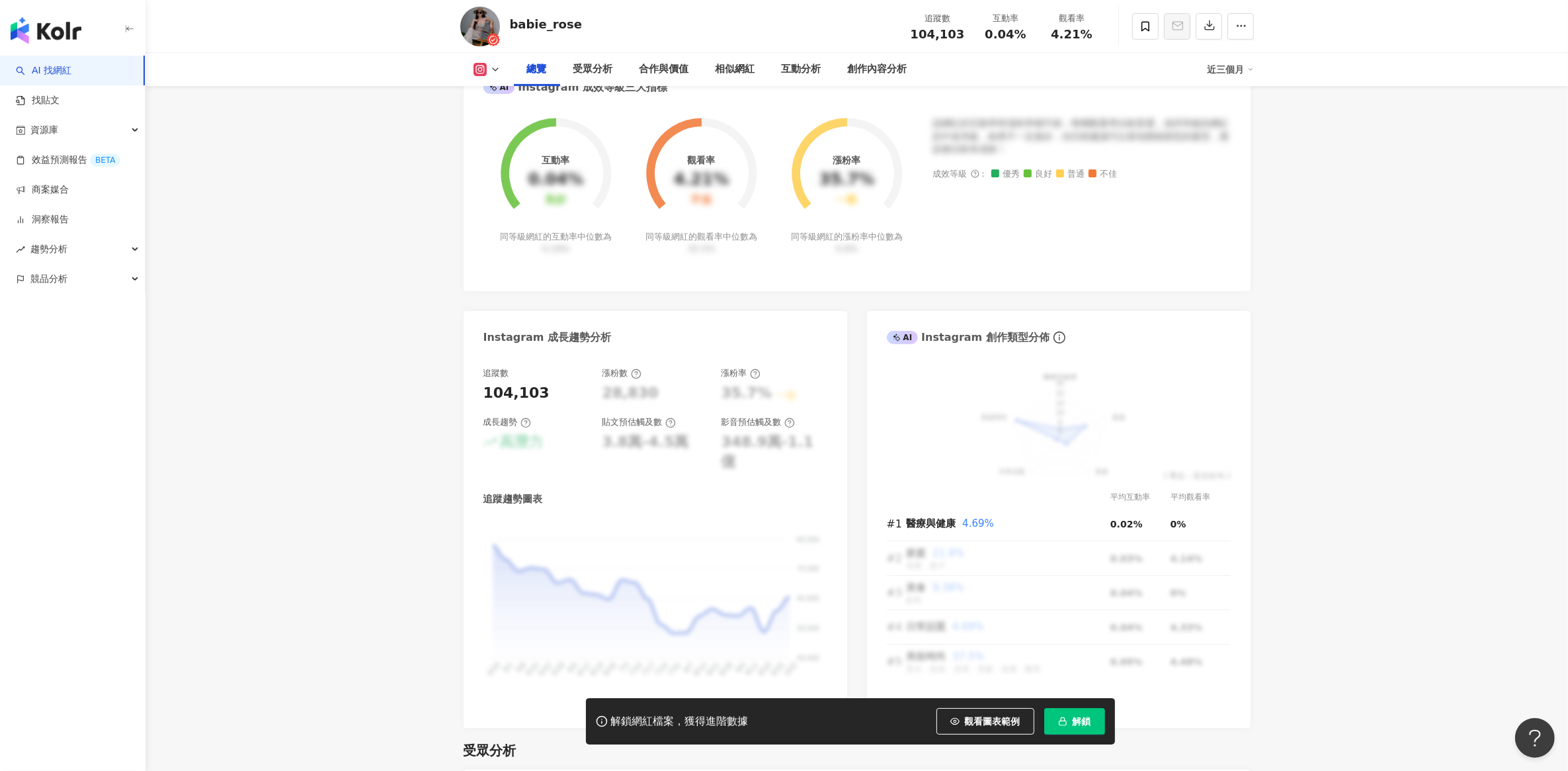
scroll to position [248, 0]
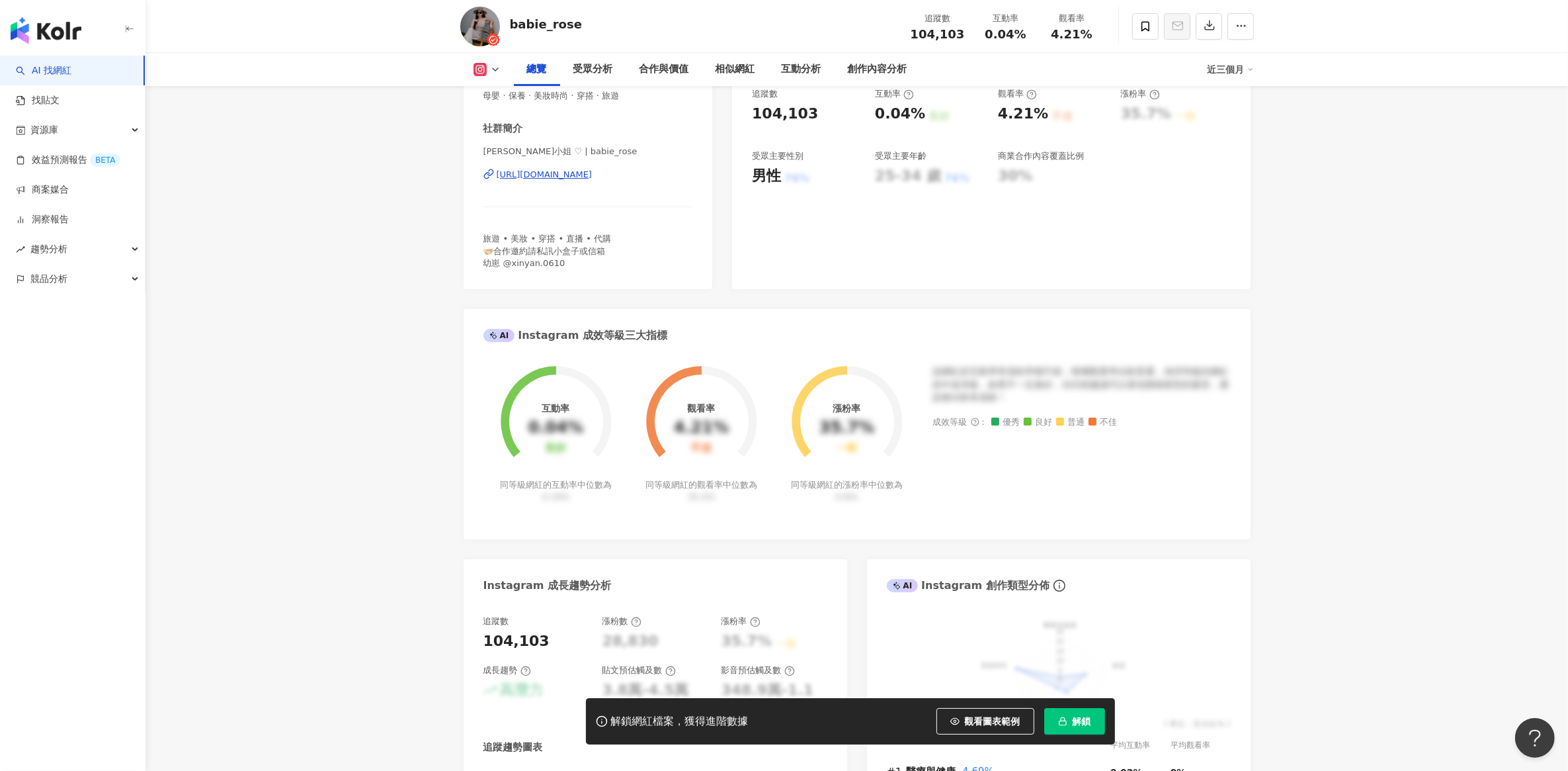
click at [551, 173] on div "[URL][DOMAIN_NAME]" at bounding box center [544, 175] width 96 height 12
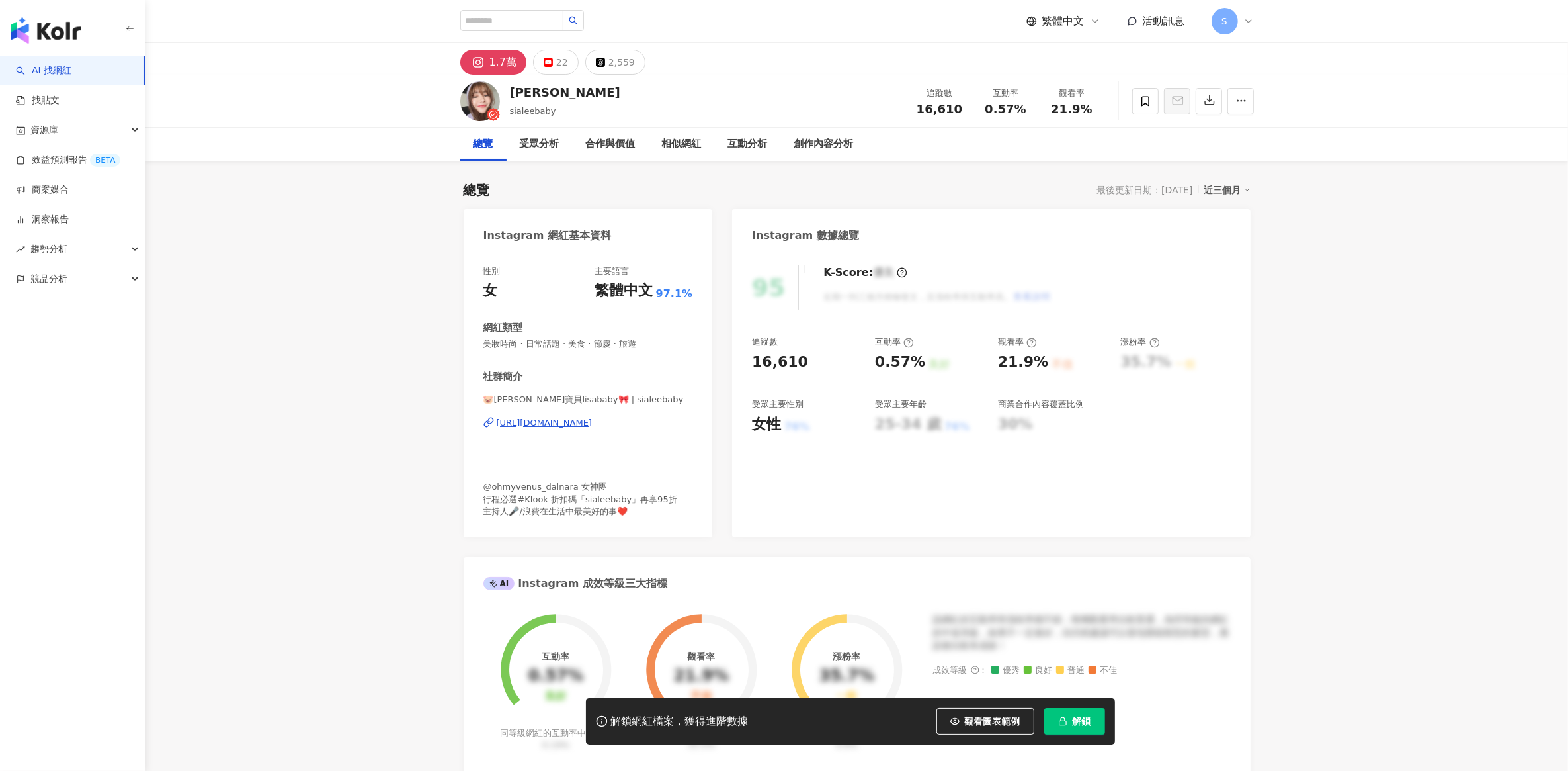
click at [593, 417] on div "https://www.instagram.com/sialeebaby/" at bounding box center [544, 423] width 96 height 12
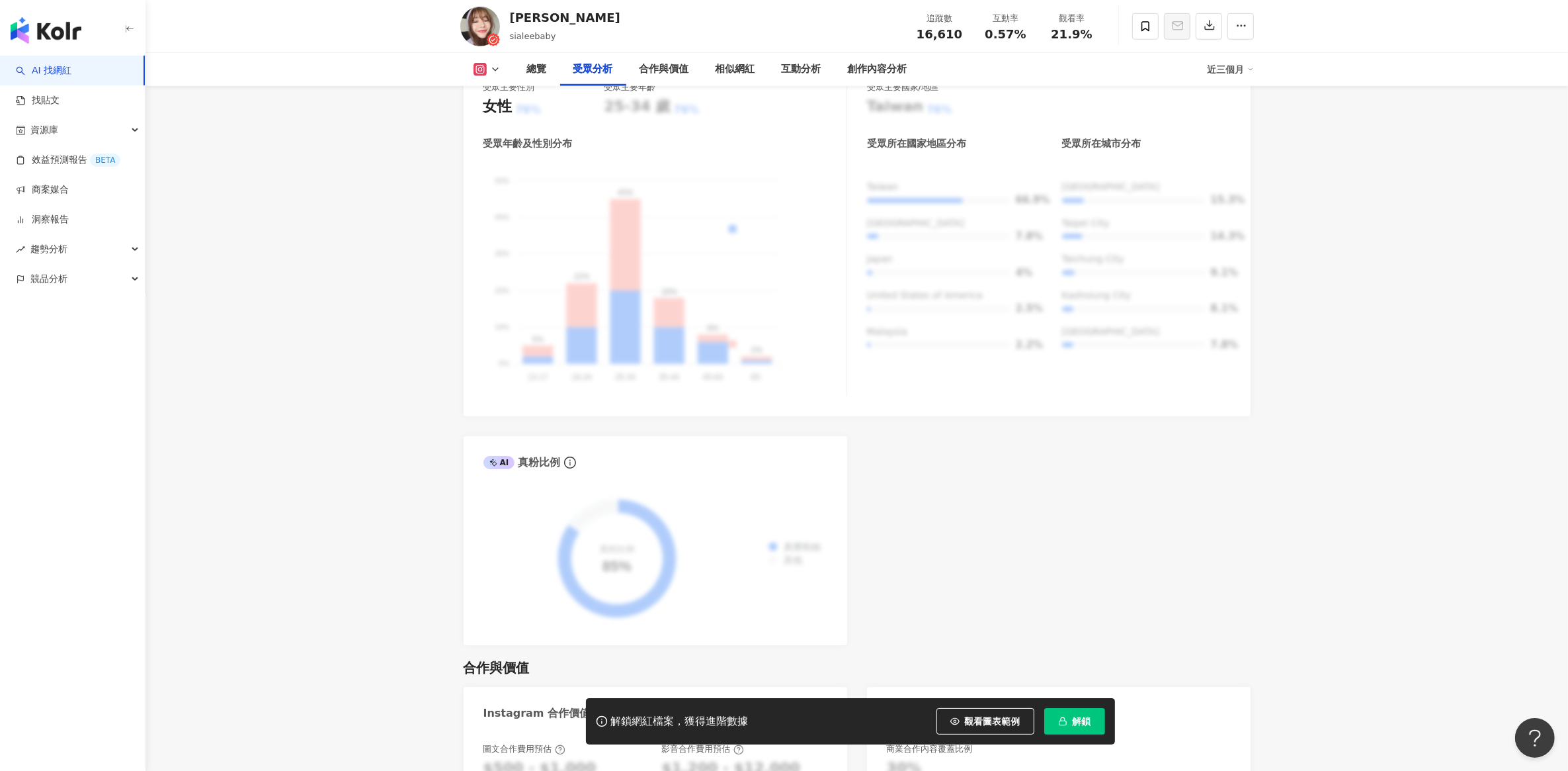
scroll to position [1985, 0]
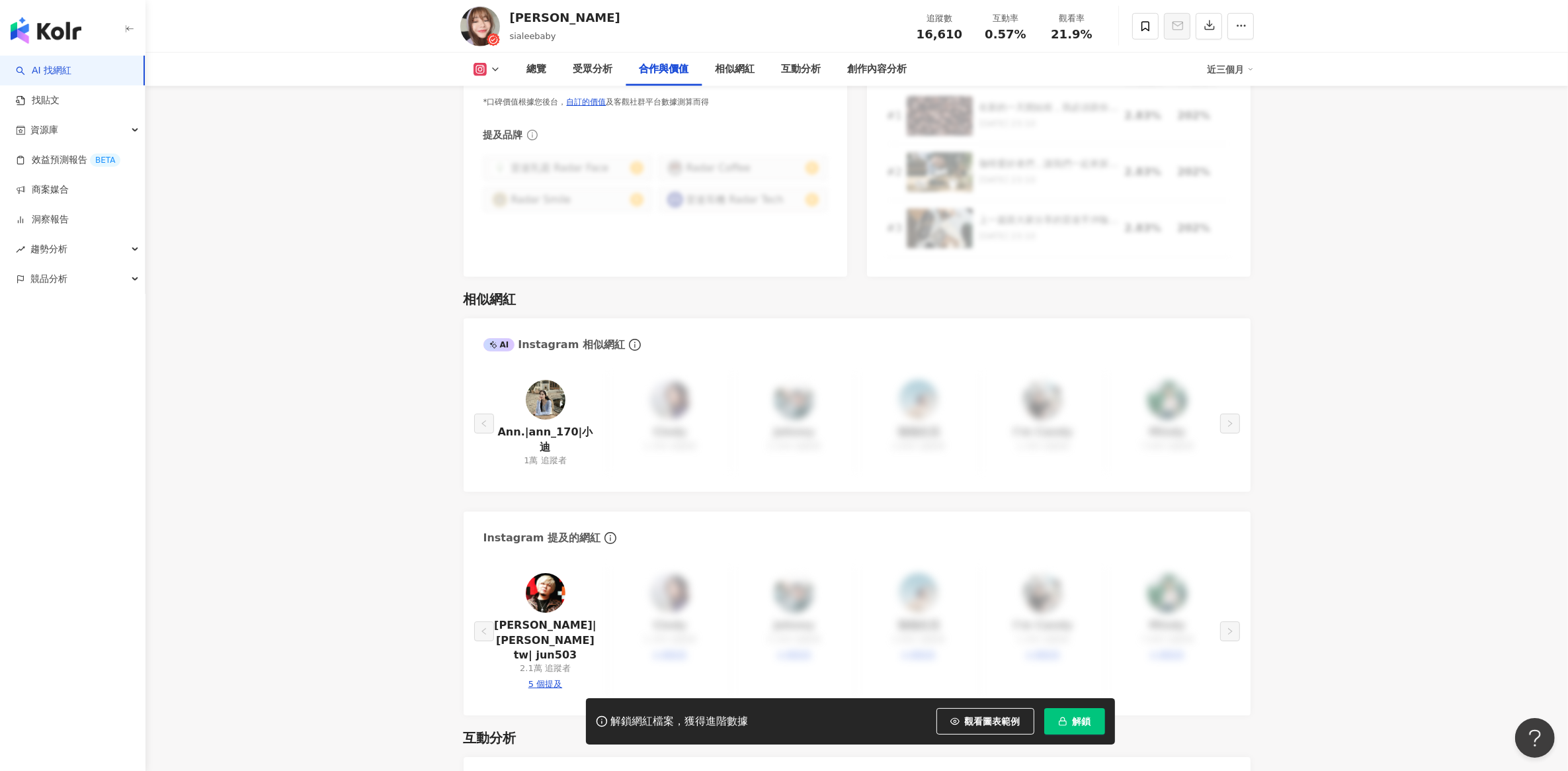
click at [550, 387] on img at bounding box center [545, 399] width 40 height 40
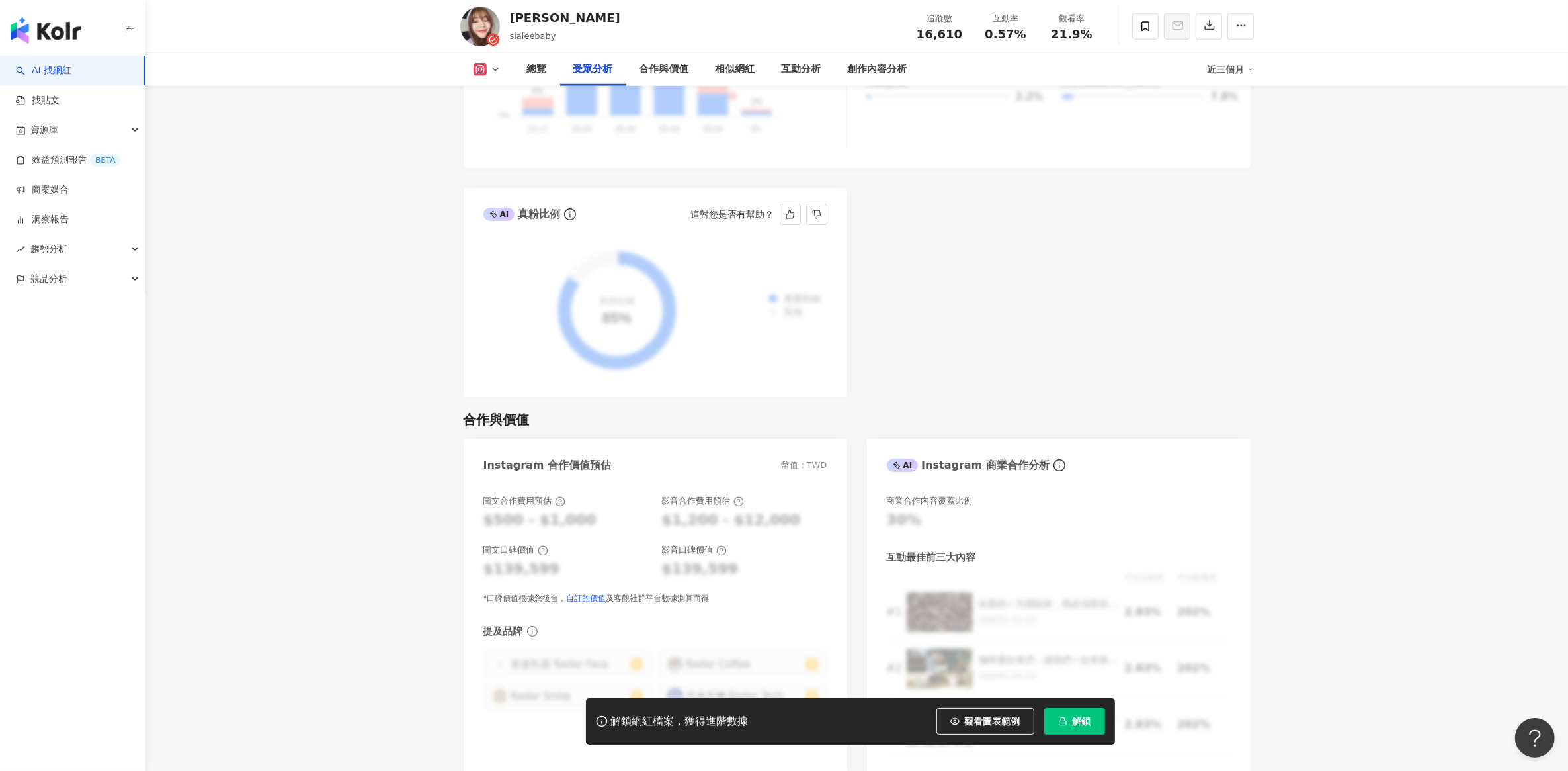
scroll to position [992, 0]
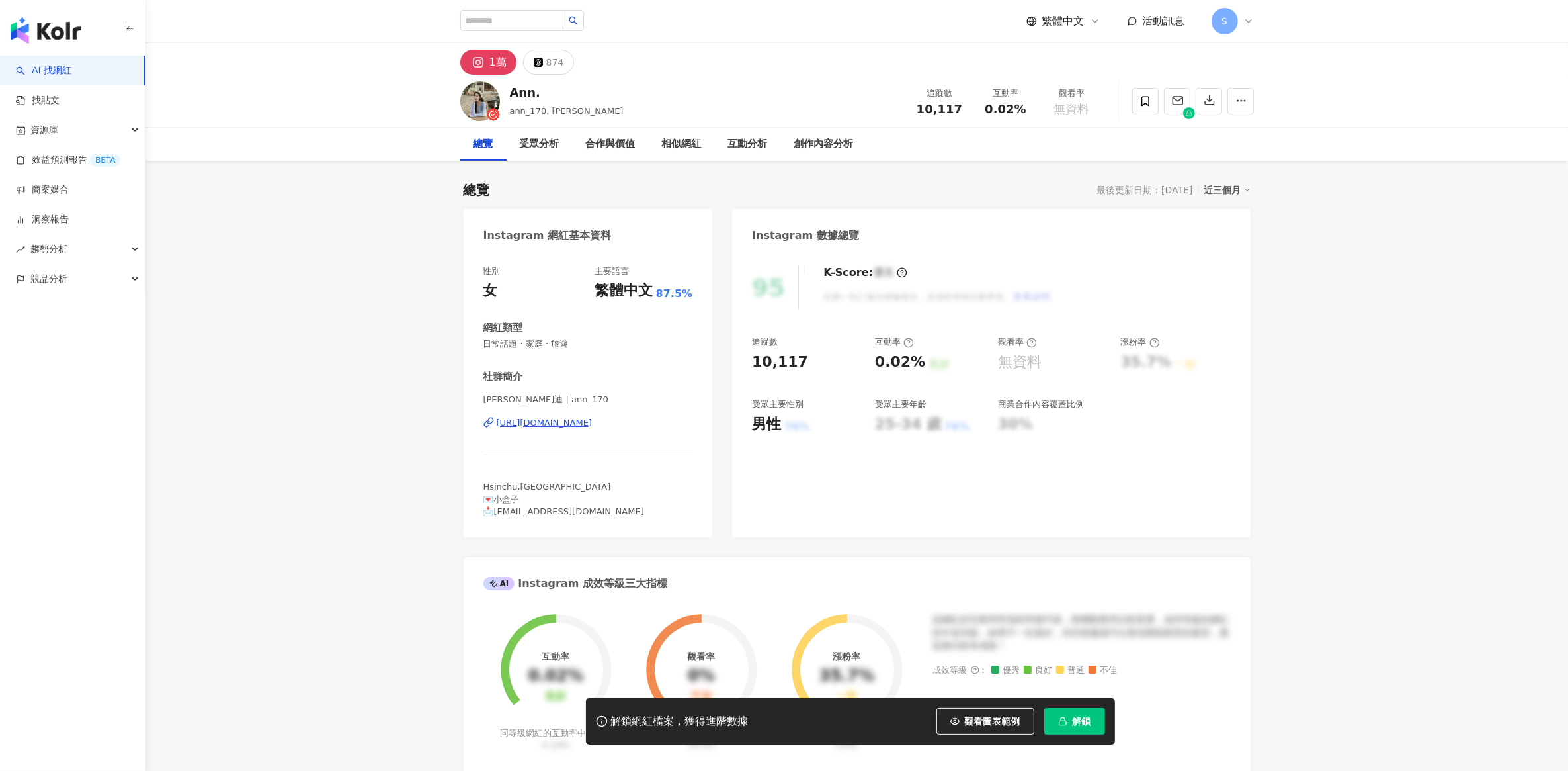
click at [577, 421] on div "[URL][DOMAIN_NAME]" at bounding box center [544, 423] width 96 height 12
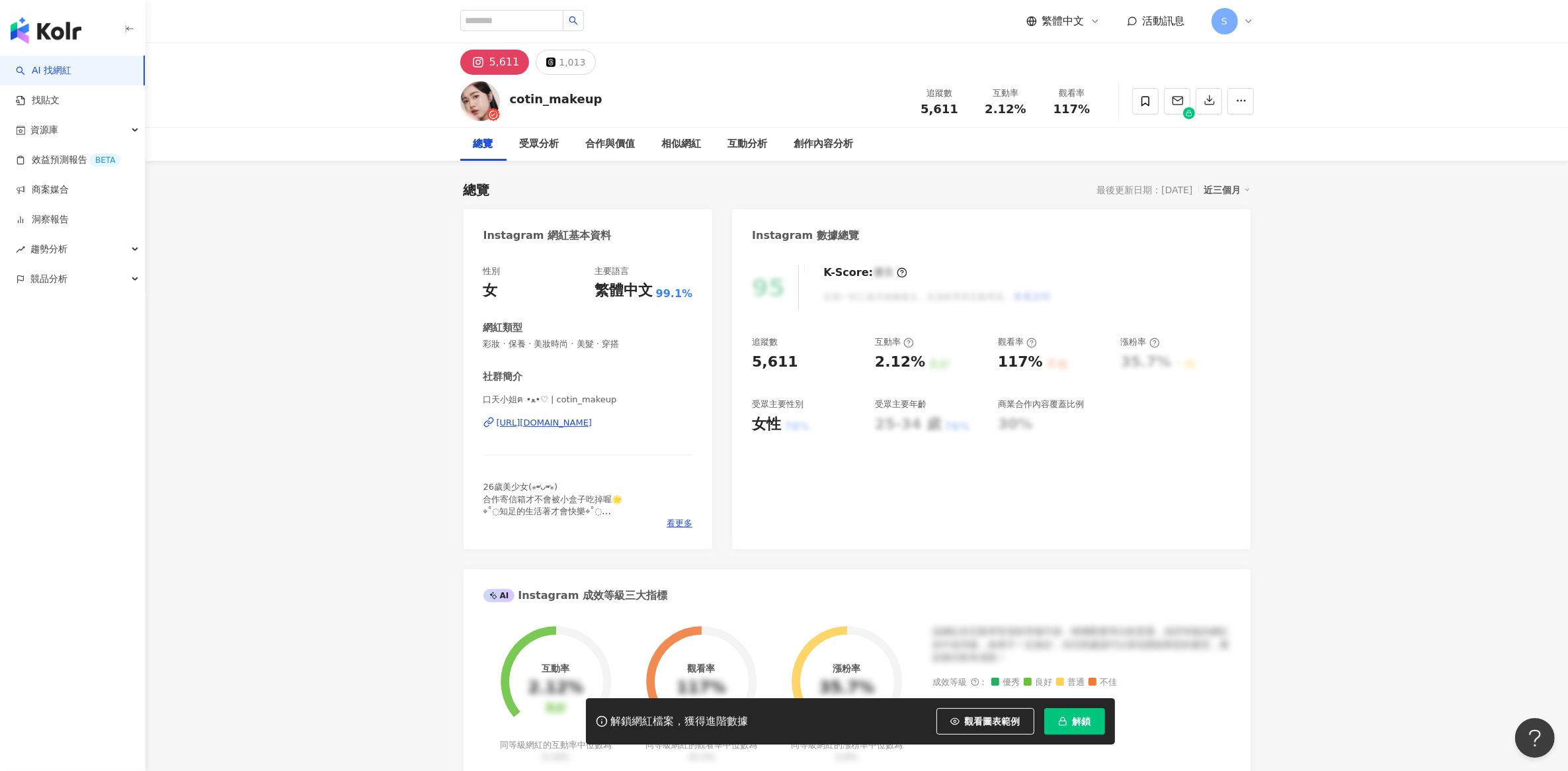
click at [576, 424] on div "[URL][DOMAIN_NAME]" at bounding box center [544, 423] width 96 height 12
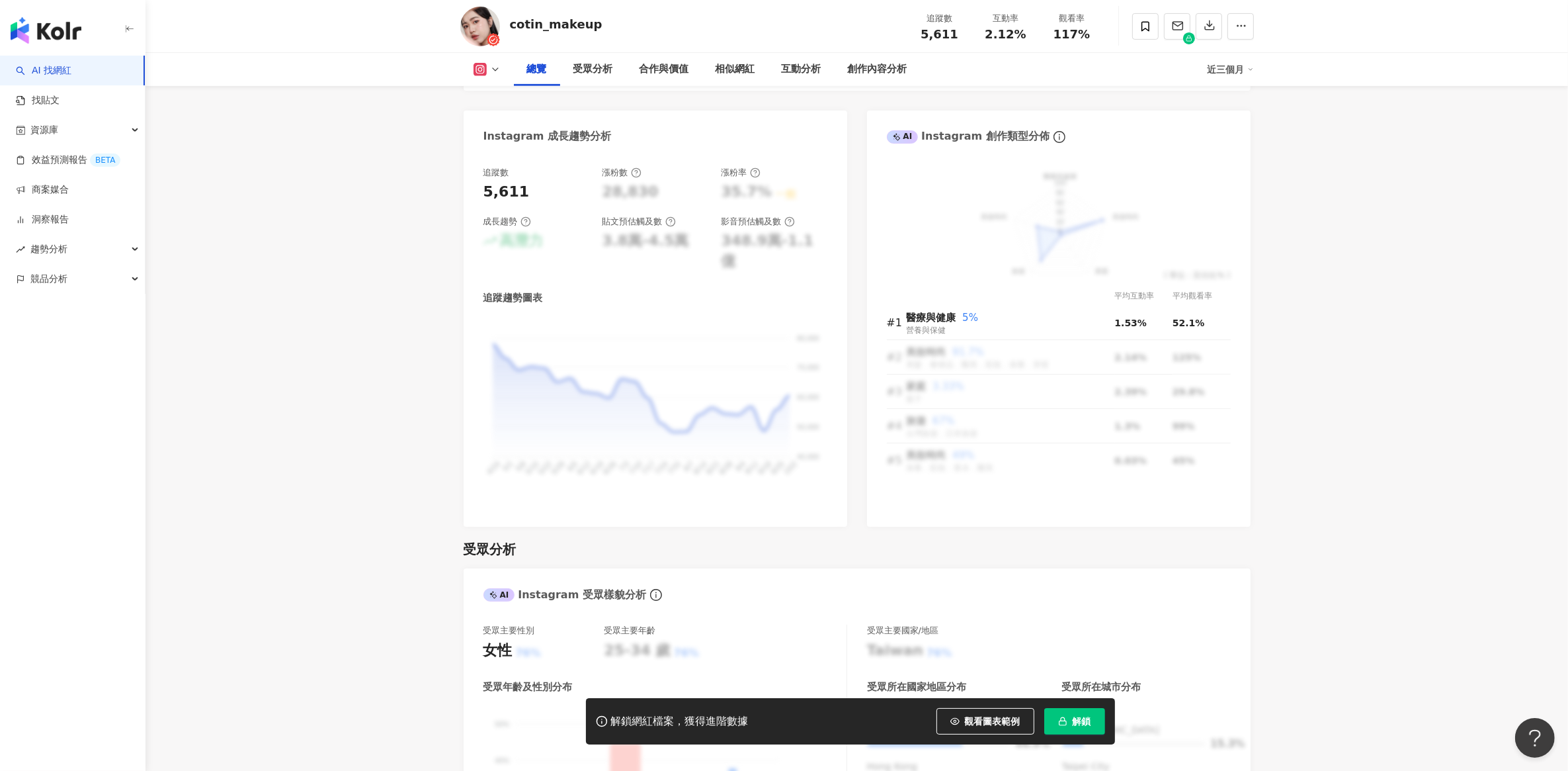
scroll to position [744, 0]
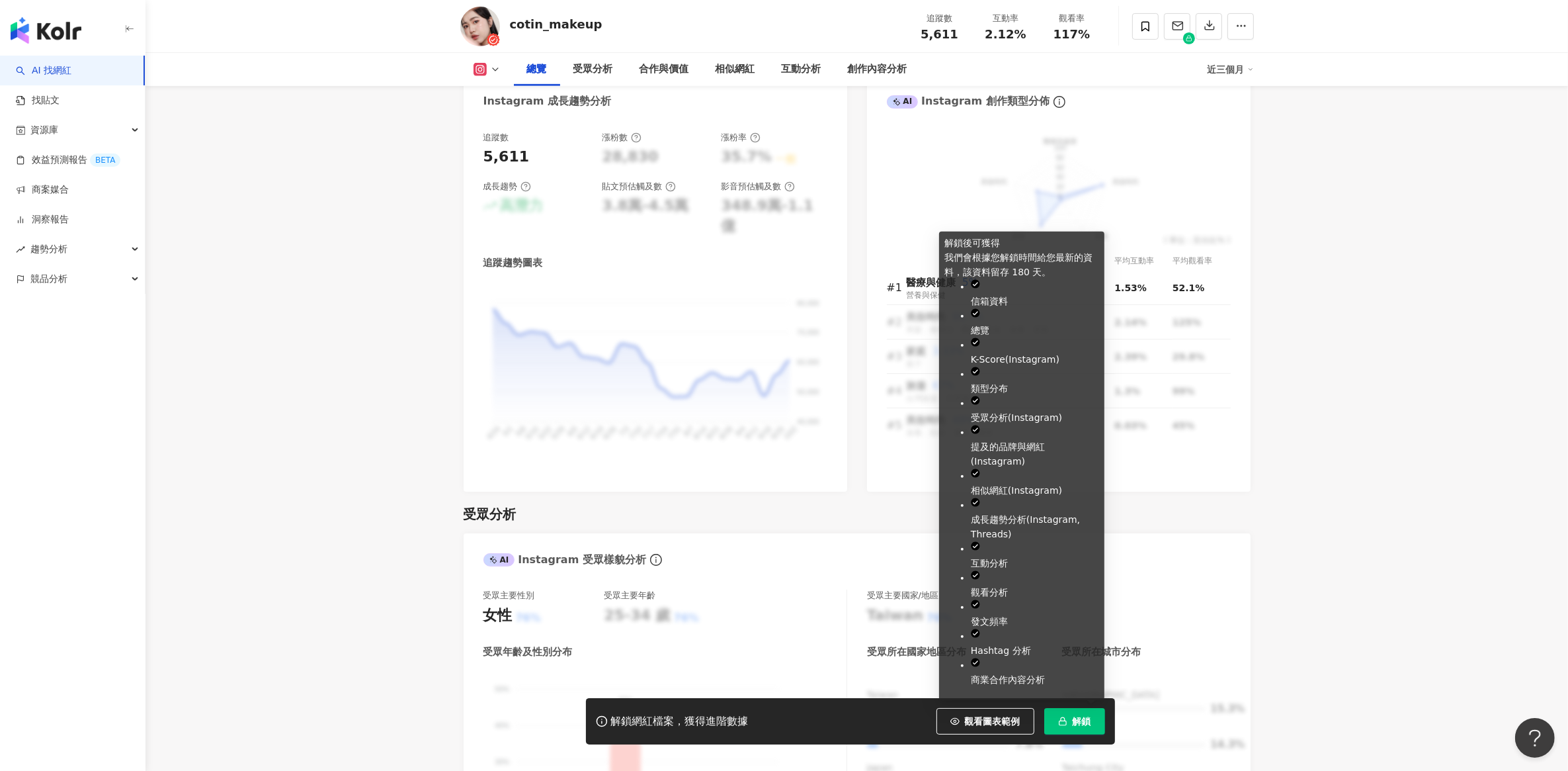
click at [1076, 726] on span "解鎖" at bounding box center [1082, 721] width 19 height 11
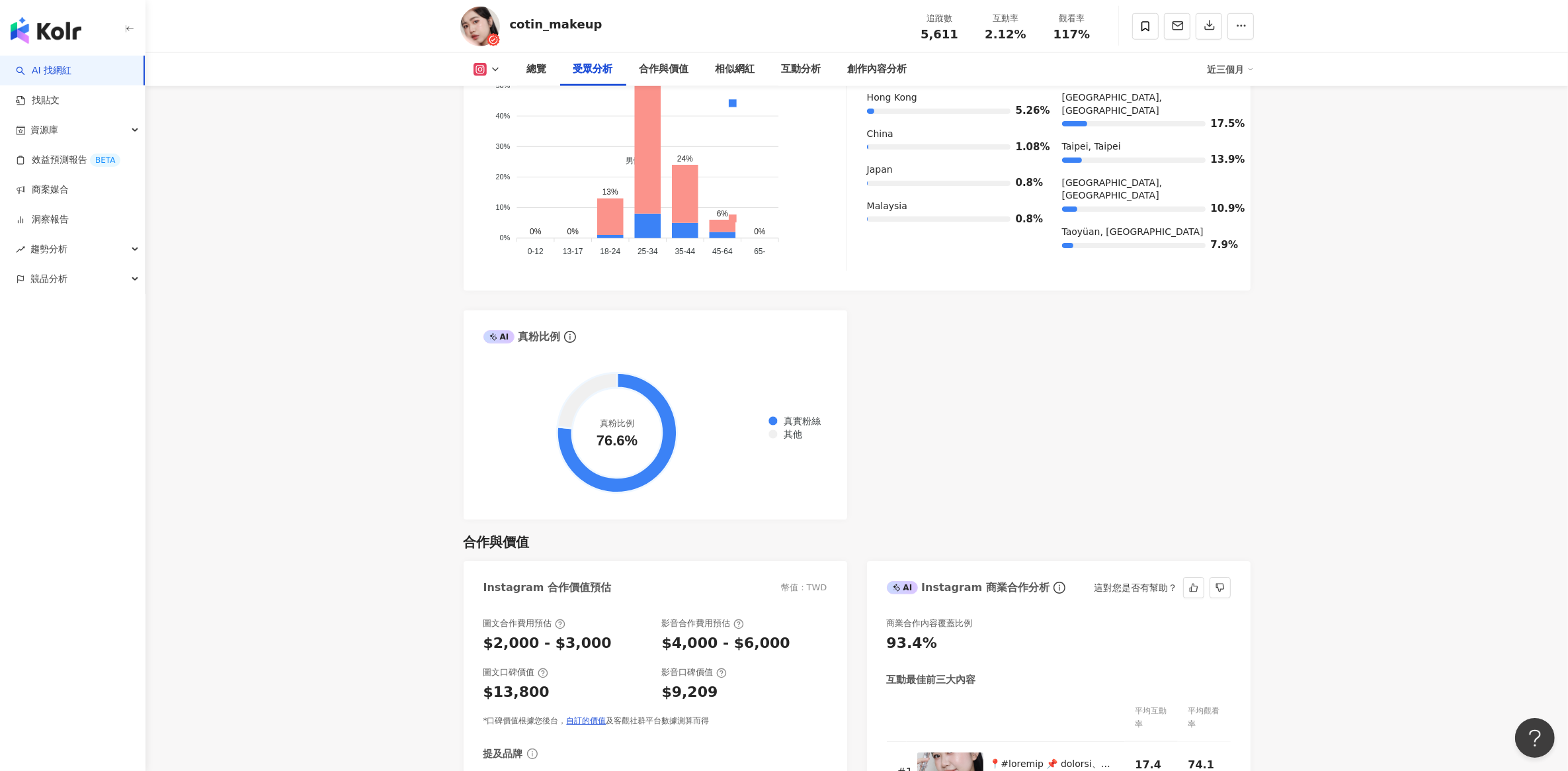
scroll to position [1737, 0]
